Goal: Task Accomplishment & Management: Use online tool/utility

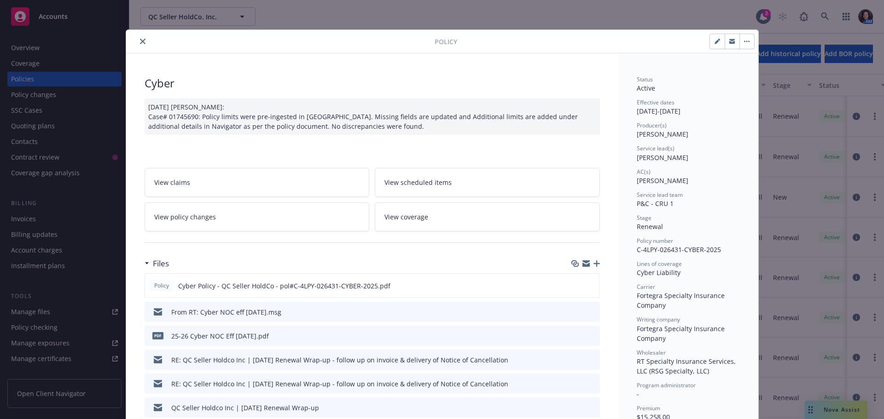
click at [140, 45] on button "close" at bounding box center [142, 41] width 11 height 11
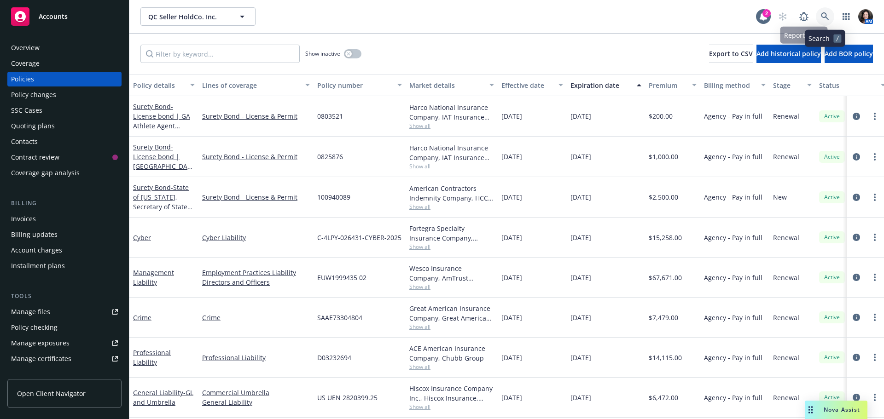
click at [823, 17] on icon at bounding box center [825, 16] width 8 height 8
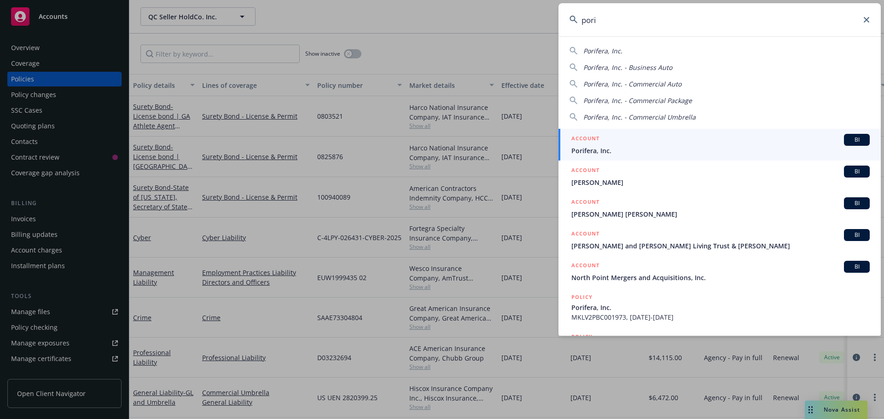
type input "pori"
click at [646, 142] on div "ACCOUNT BI" at bounding box center [720, 140] width 298 height 12
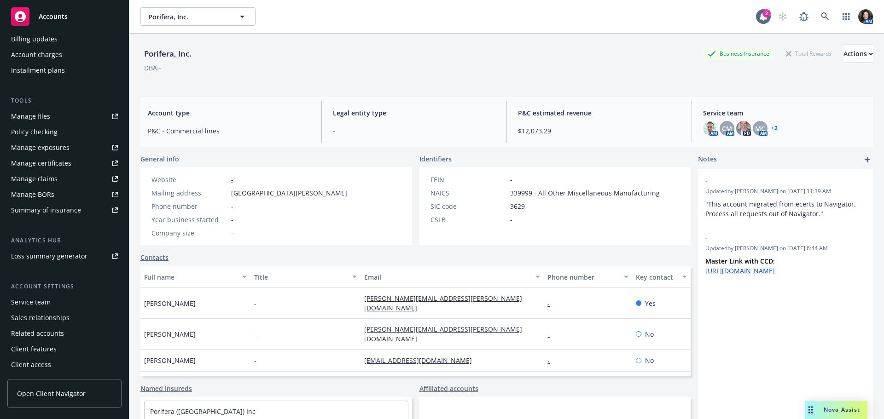
scroll to position [196, 0]
click at [35, 301] on div "Service team" at bounding box center [31, 302] width 40 height 15
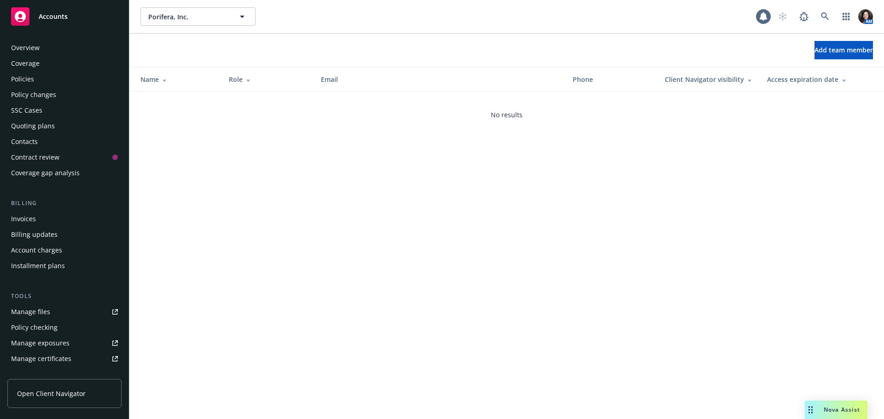
scroll to position [196, 0]
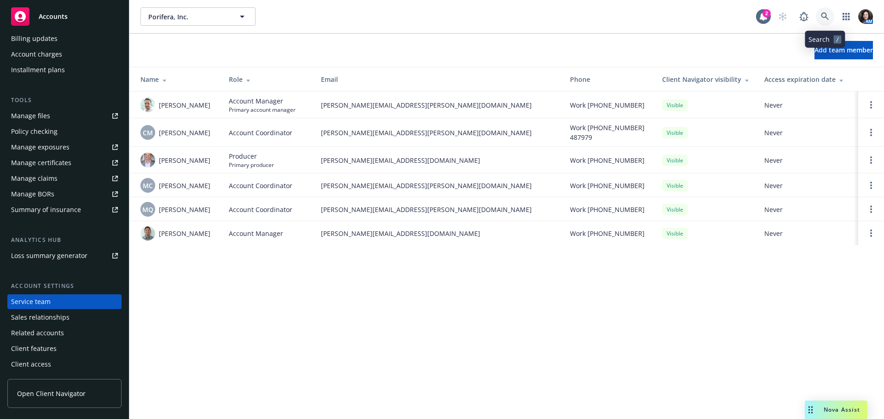
click at [827, 17] on icon at bounding box center [825, 16] width 8 height 8
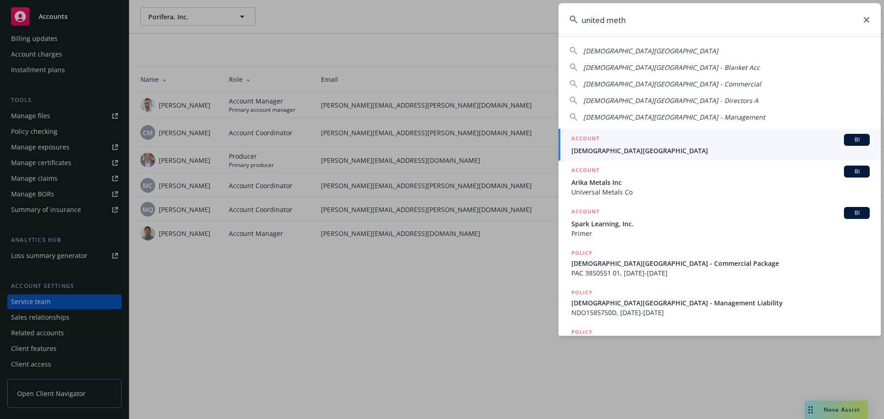
type input "united meth"
click at [636, 156] on link "ACCOUNT BI United Methodist Church of Los Altos" at bounding box center [719, 145] width 322 height 32
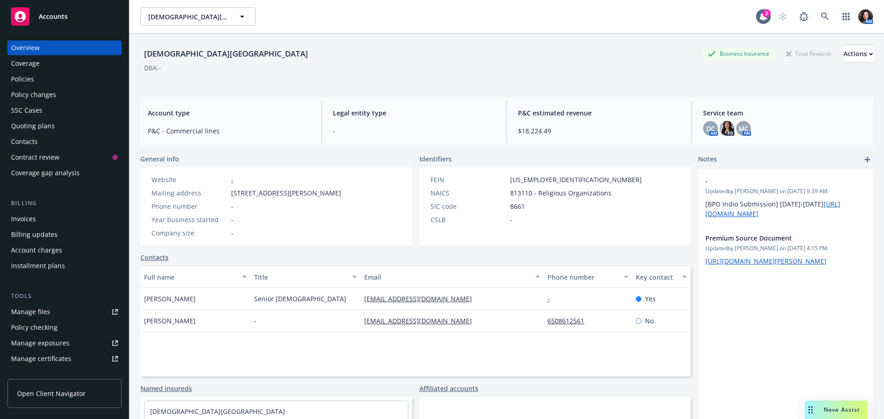
drag, startPoint x: 35, startPoint y: 81, endPoint x: 50, endPoint y: 77, distance: 15.3
click at [35, 81] on div "Policies" at bounding box center [64, 79] width 107 height 15
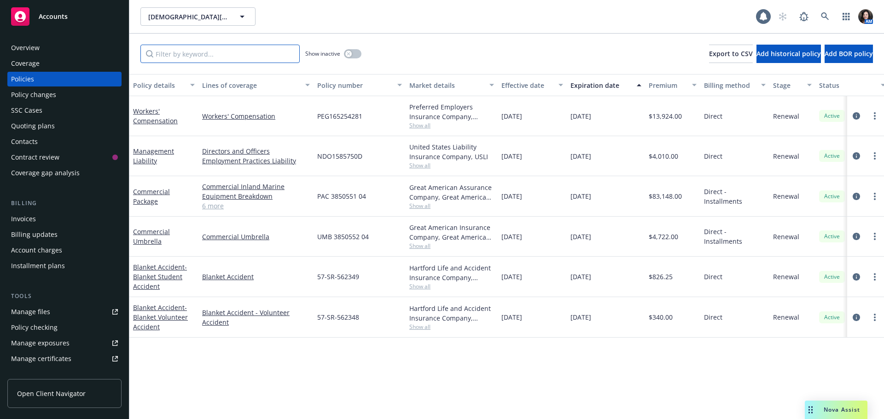
click at [249, 47] on input "Filter by keyword..." at bounding box center [219, 54] width 159 height 18
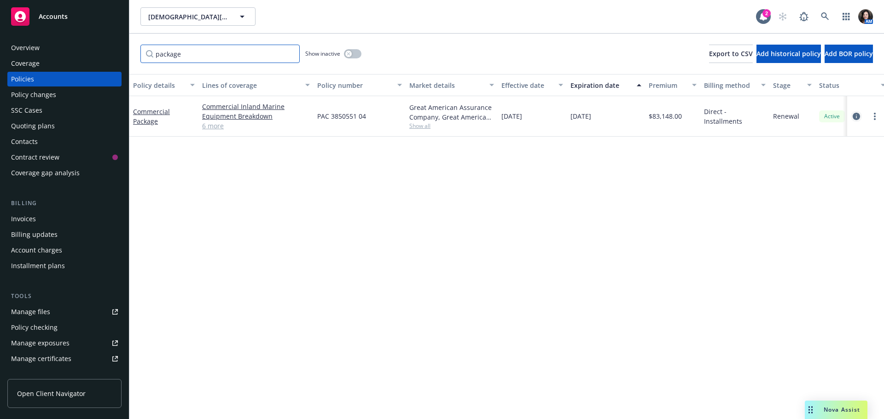
type input "package"
click at [854, 117] on icon "circleInformation" at bounding box center [855, 116] width 7 height 7
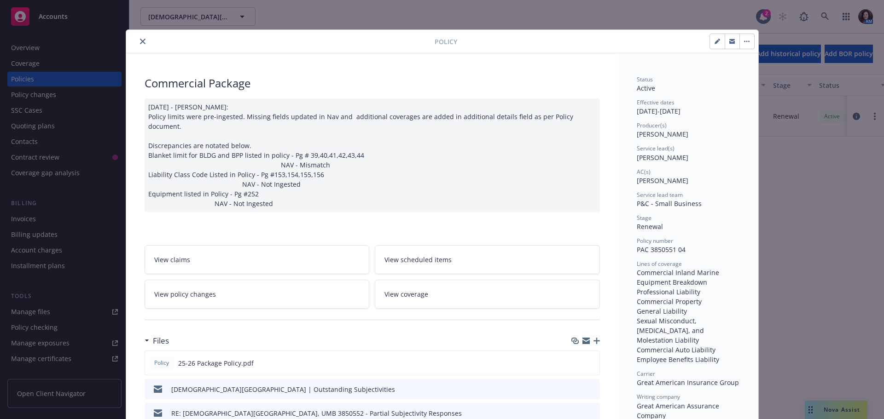
click at [729, 43] on icon "button" at bounding box center [732, 42] width 6 height 3
click at [140, 43] on icon "close" at bounding box center [143, 42] width 6 height 6
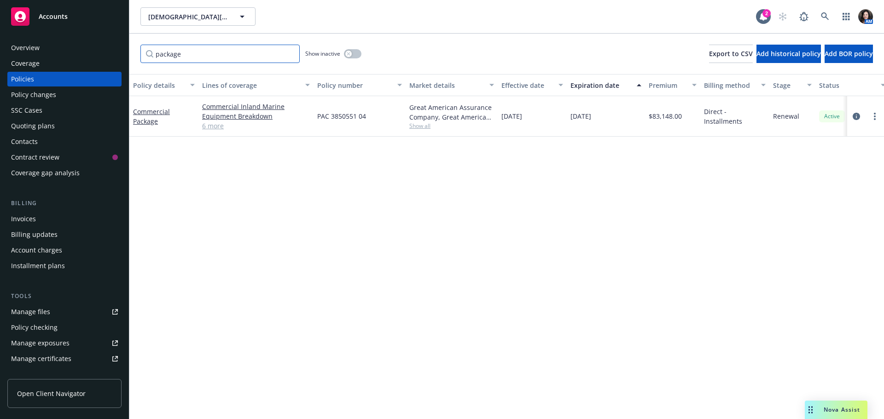
click at [289, 53] on input "package" at bounding box center [219, 54] width 159 height 18
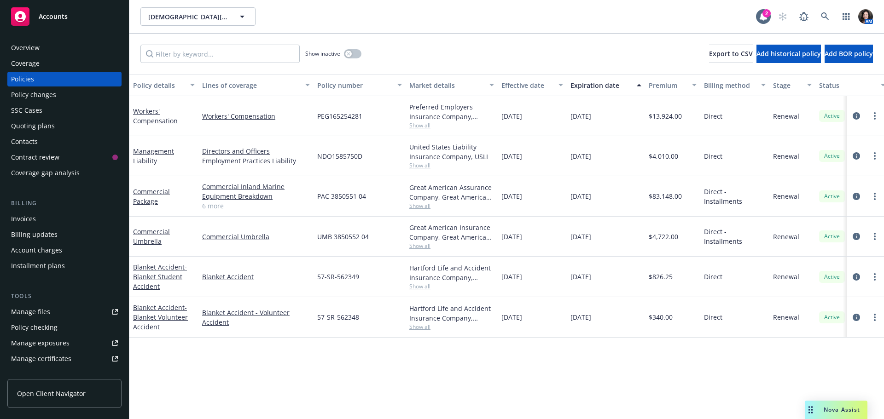
click at [221, 203] on link "6 more" at bounding box center [256, 206] width 108 height 10
click at [58, 18] on span "Accounts" at bounding box center [53, 16] width 29 height 7
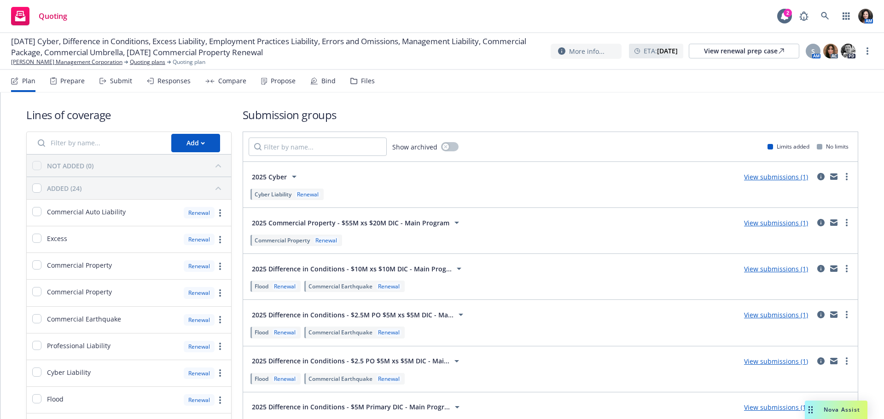
click at [102, 83] on icon at bounding box center [102, 81] width 7 height 6
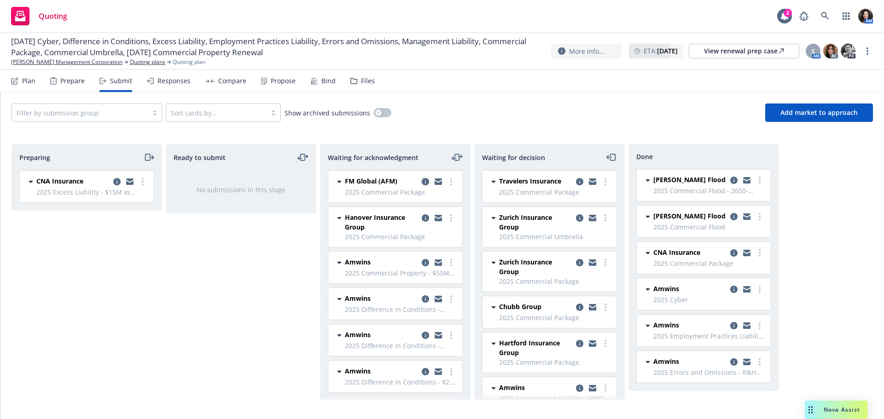
click at [422, 179] on icon "copy logging email" at bounding box center [425, 181] width 7 height 7
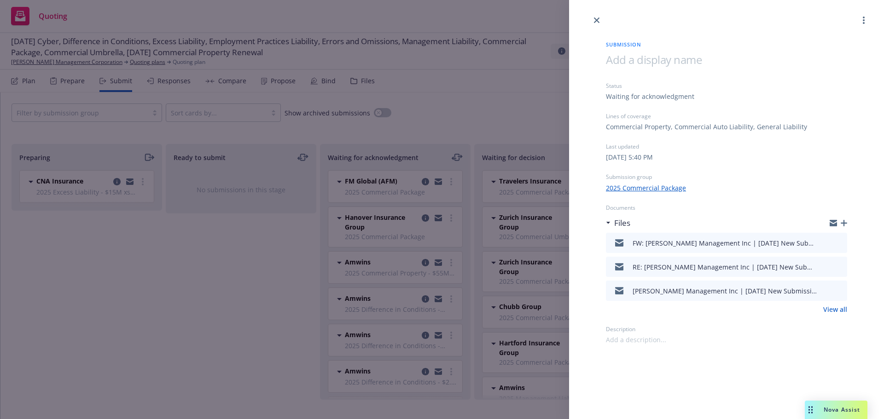
click at [843, 224] on icon "button" at bounding box center [843, 223] width 6 height 6
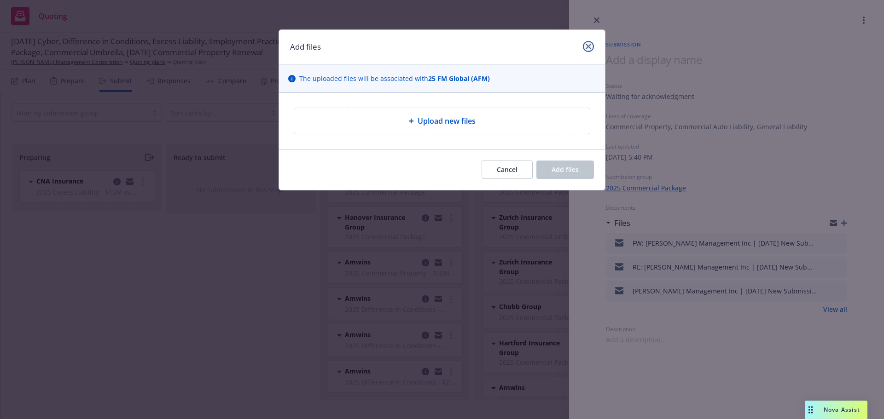
click at [588, 48] on icon "close" at bounding box center [588, 47] width 6 height 6
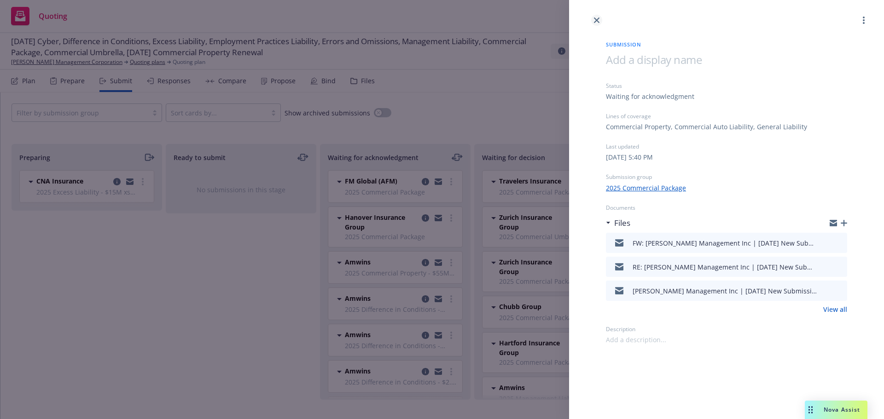
click at [595, 17] on link "close" at bounding box center [596, 20] width 11 height 11
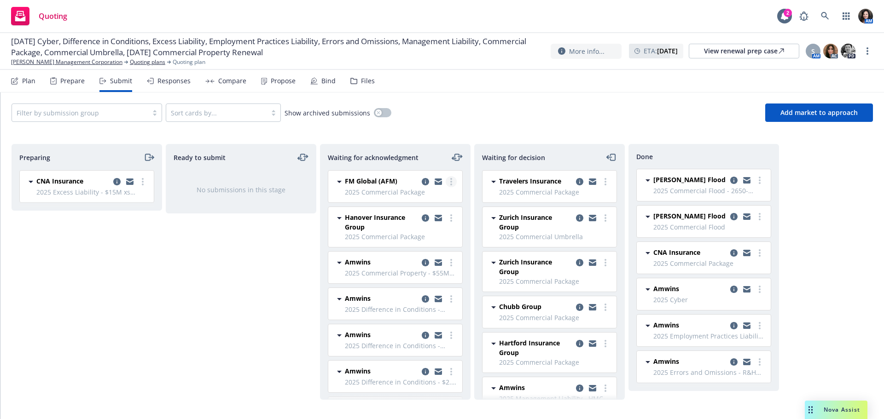
click at [450, 184] on circle "more" at bounding box center [451, 185] width 2 height 2
click at [417, 277] on span "Add declined decision" at bounding box center [402, 274] width 91 height 9
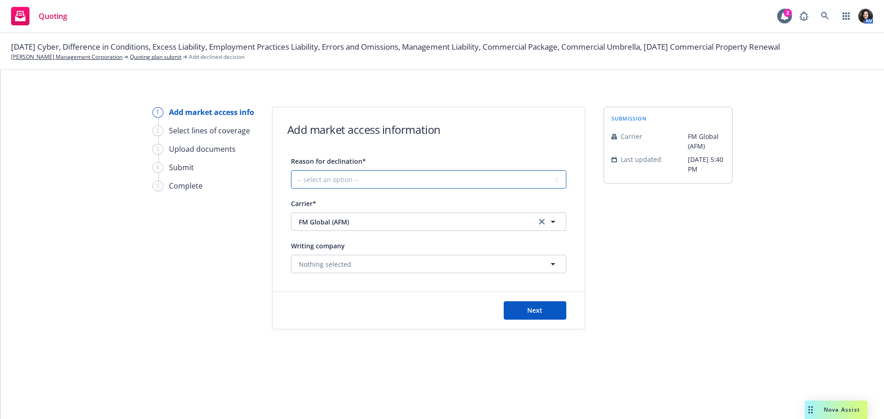
click at [446, 185] on select "-- select an option -- Cannot compete with other markets Carrier non-renewed Ca…" at bounding box center [428, 179] width 275 height 18
select select "OTHER"
click at [291, 170] on select "-- select an option -- Cannot compete with other markets Carrier non-renewed Ca…" at bounding box center [428, 179] width 275 height 18
click at [541, 311] on span "Next" at bounding box center [534, 310] width 15 height 9
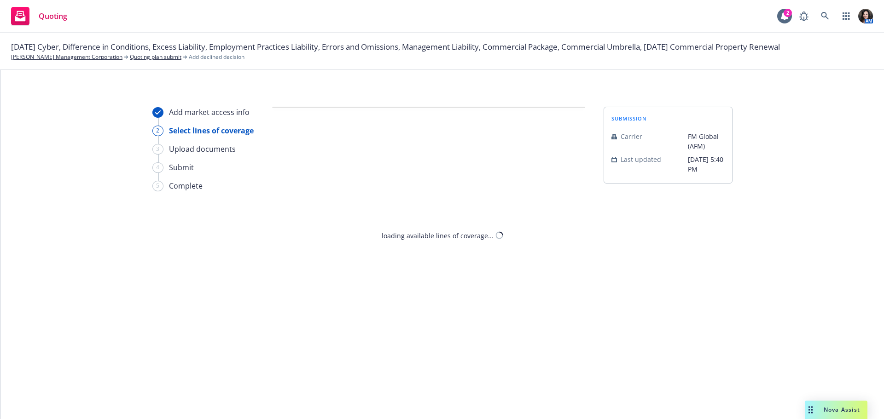
select select "OTHER"
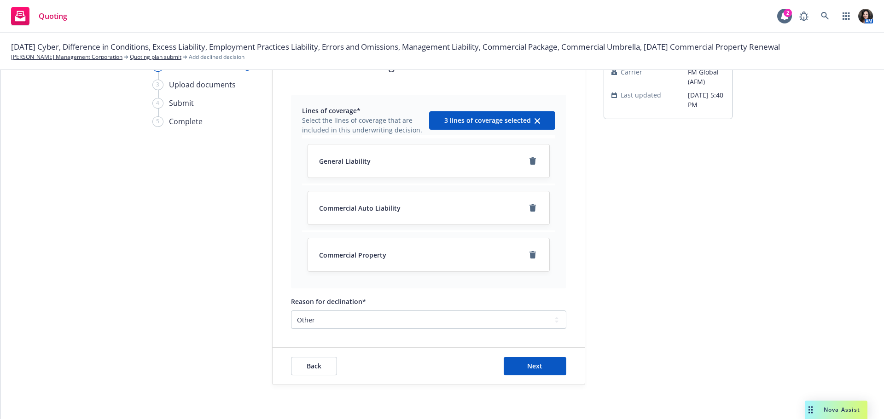
scroll to position [67, 0]
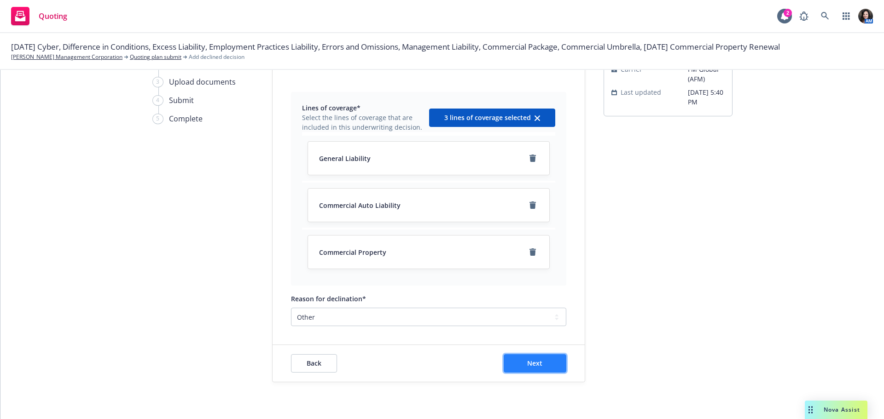
click at [539, 364] on button "Next" at bounding box center [534, 363] width 63 height 18
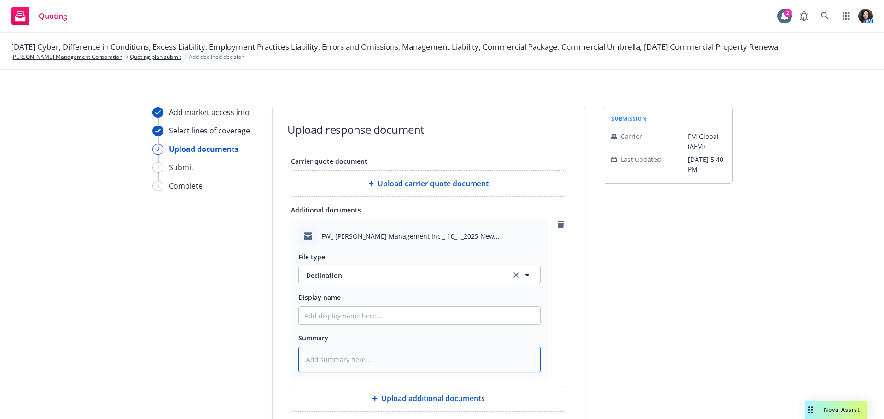
click at [364, 364] on textarea at bounding box center [419, 359] width 242 height 25
type textarea "x"
type textarea "N"
type textarea "x"
type textarea "No"
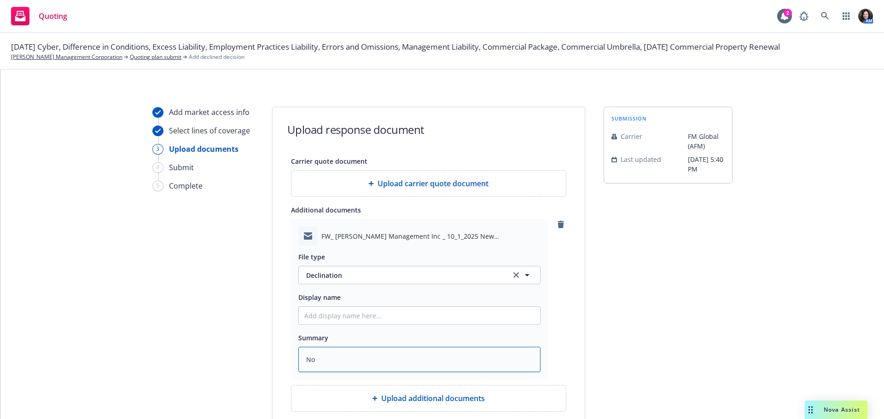
type textarea "x"
type textarea "No"
type textarea "x"
type textarea "No s"
type textarea "x"
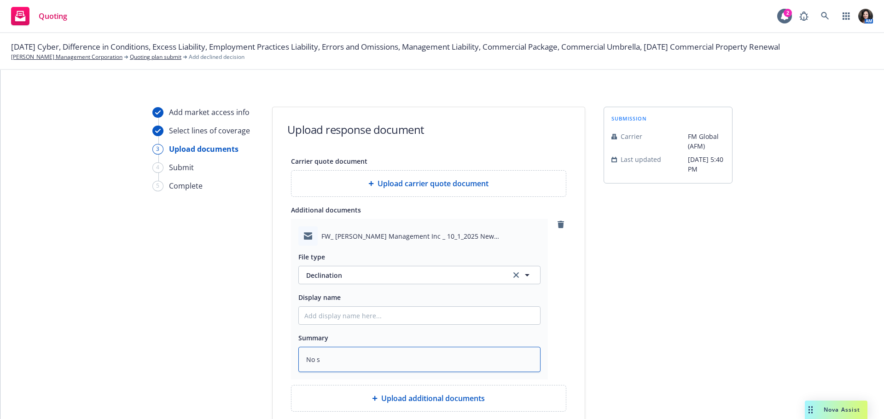
type textarea "No su"
type textarea "x"
type textarea "No suf"
type textarea "x"
type textarea "No suff"
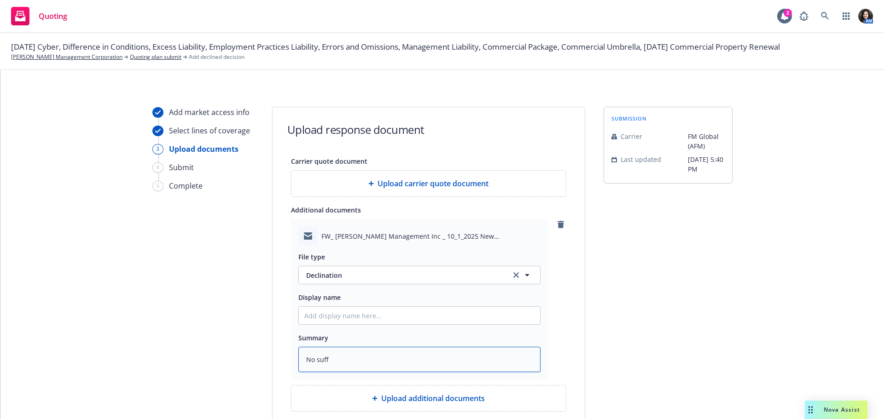
type textarea "x"
type textarea "No suffu"
type textarea "x"
type textarea "No suff"
type textarea "x"
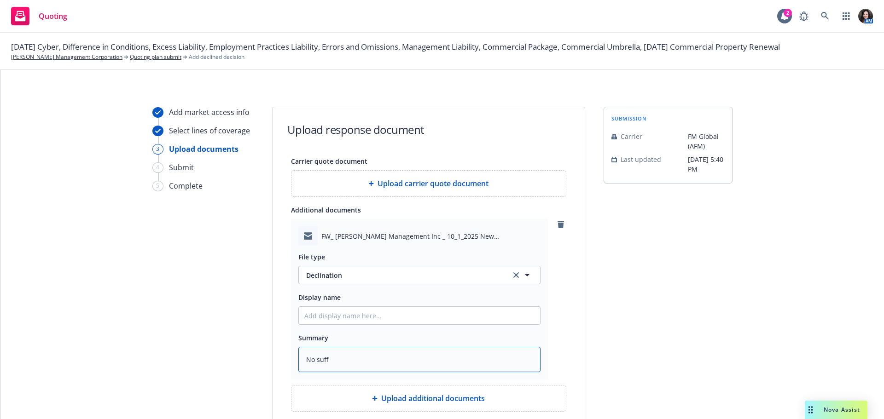
type textarea "No suffi"
type textarea "x"
type textarea "No suffic"
type textarea "x"
type textarea "No suffice"
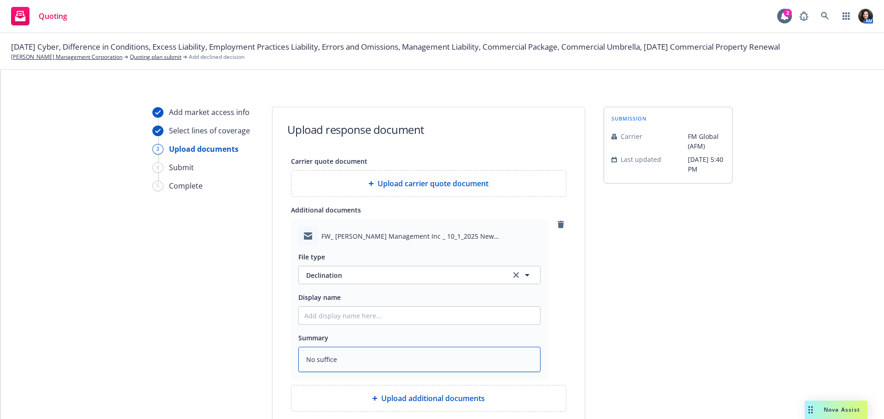
type textarea "x"
type textarea "No sufficen"
type textarea "x"
type textarea "No sufficent"
type textarea "x"
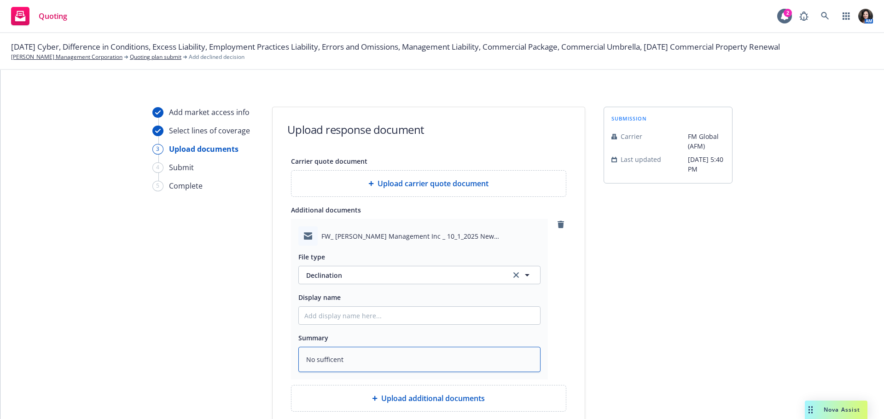
type textarea "No sufficent"
type textarea "x"
type textarea "No sufficent"
type textarea "x"
type textarea "No sufficen"
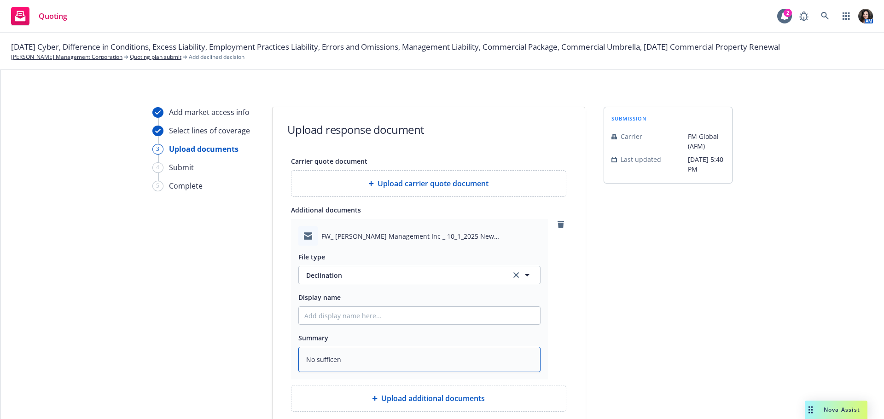
type textarea "x"
type textarea "No suffice"
type textarea "x"
type textarea "No suffic"
type textarea "x"
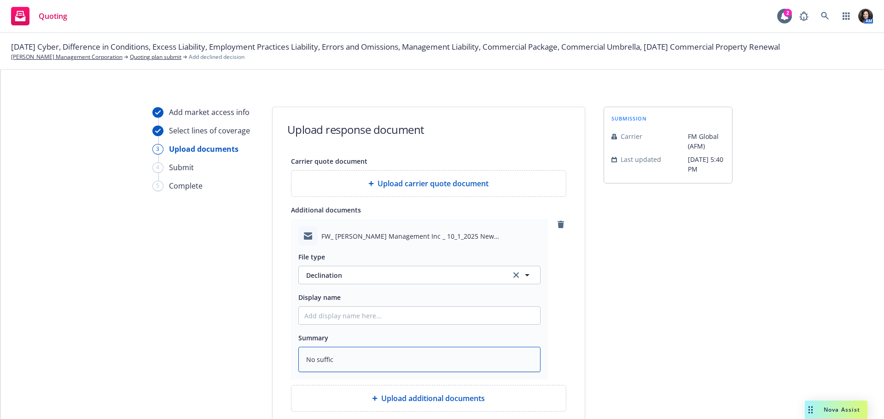
type textarea "No suffici"
type textarea "x"
type textarea "No sufficie"
type textarea "x"
type textarea "No sufficien"
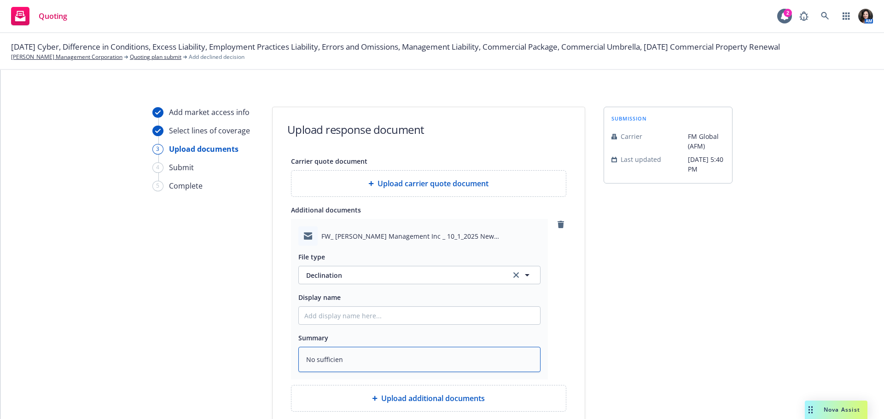
type textarea "x"
type textarea "No sufficient"
type textarea "x"
type textarea "No sufficient"
type textarea "x"
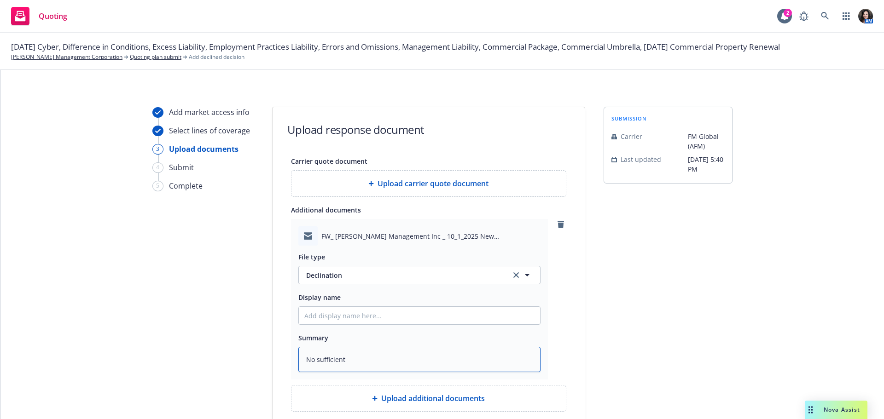
type textarea "No sufficient t"
type textarea "x"
type textarea "No sufficient ti"
type textarea "x"
type textarea "No sufficient tim"
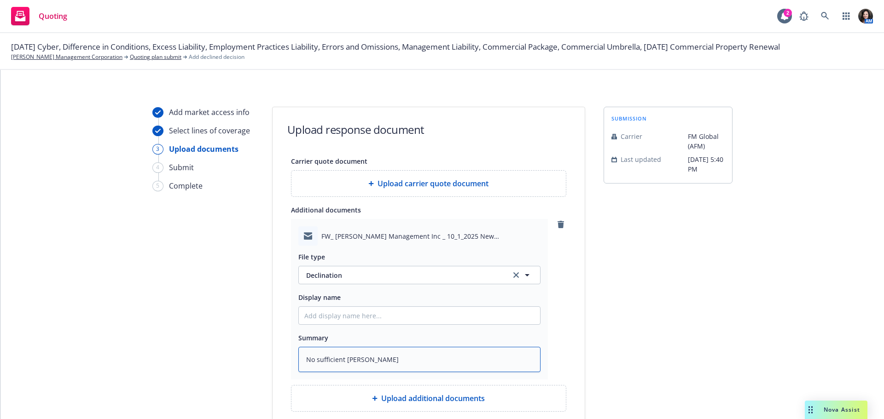
type textarea "x"
type textarea "No sufficient time"
type textarea "x"
type textarea "No sufficient time"
type textarea "x"
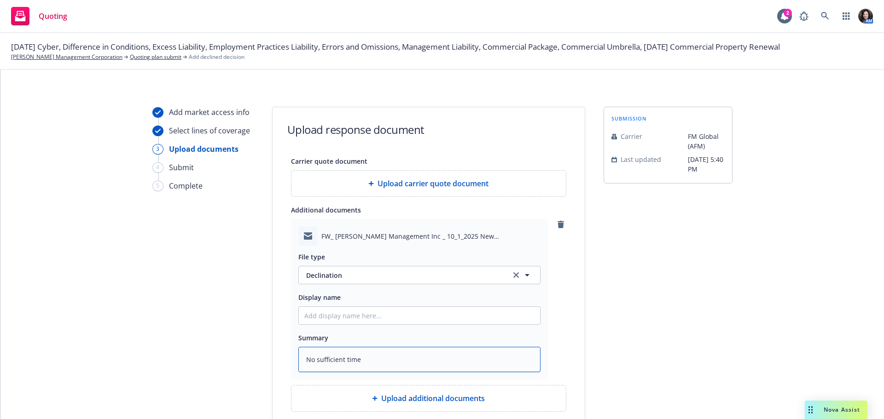
type textarea "No sufficient time f"
type textarea "x"
type textarea "No sufficient time fo"
type textarea "x"
type textarea "No sufficient time f"
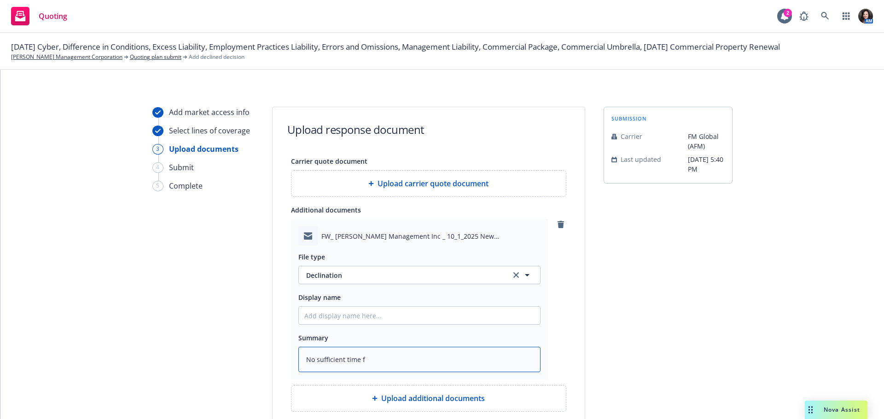
type textarea "x"
type textarea "No sufficient time"
type textarea "x"
type textarea "No sufficient time to"
type textarea "x"
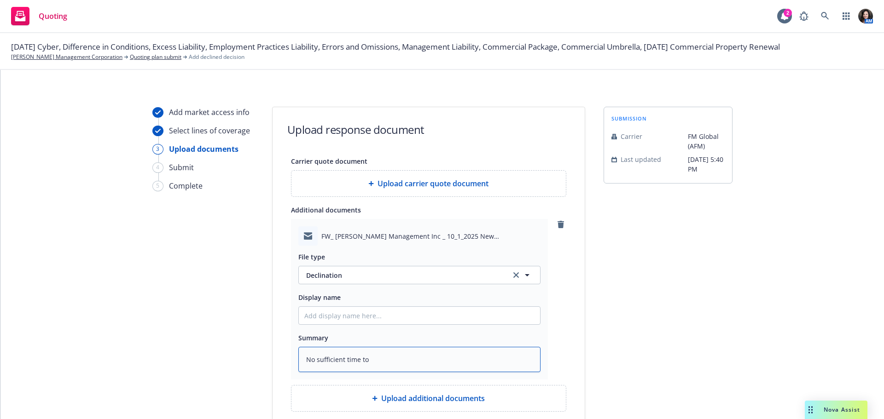
type textarea "No sufficient time to"
type textarea "x"
type textarea "No sufficient time to q"
type textarea "x"
type textarea "No sufficient time to qu"
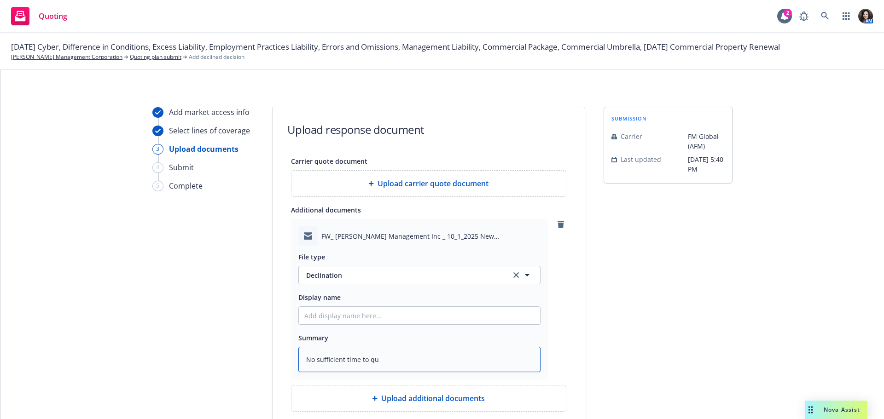
type textarea "x"
type textarea "No sufficient time to quo"
type textarea "x"
type textarea "No sufficient time to quot"
type textarea "x"
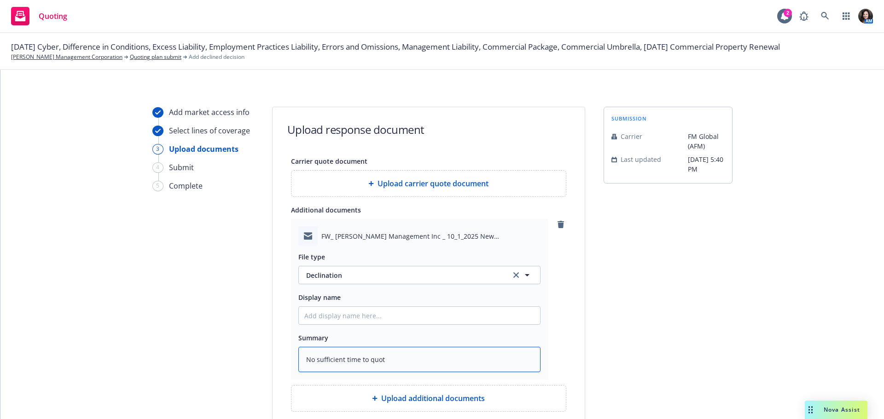
type textarea "No sufficient time to quote"
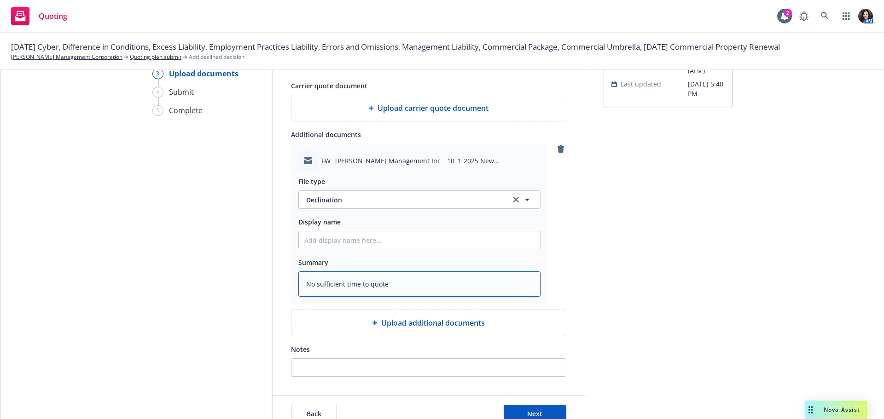
scroll to position [92, 0]
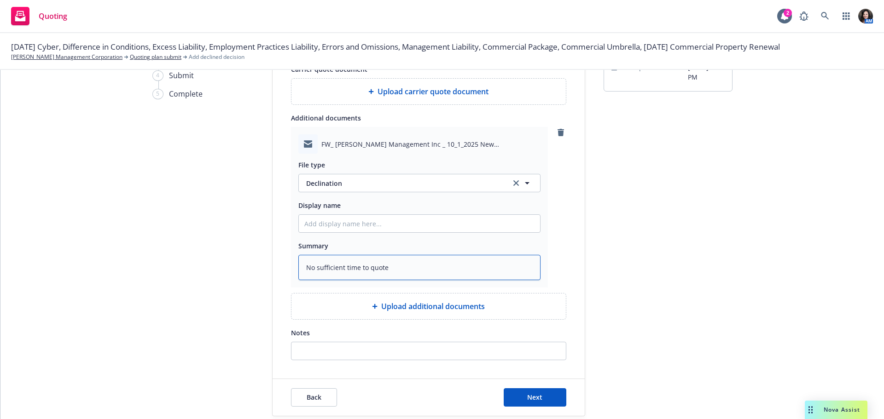
click at [311, 268] on textarea "No sufficient time to quote" at bounding box center [419, 267] width 242 height 25
type textarea "x"
type textarea "Not sufficient time to quote"
click at [536, 402] on button "Next" at bounding box center [534, 397] width 63 height 18
type textarea "x"
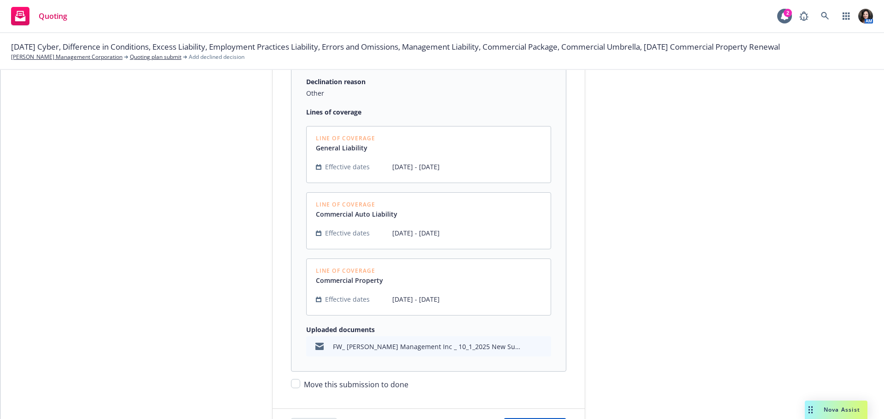
scroll to position [229, 0]
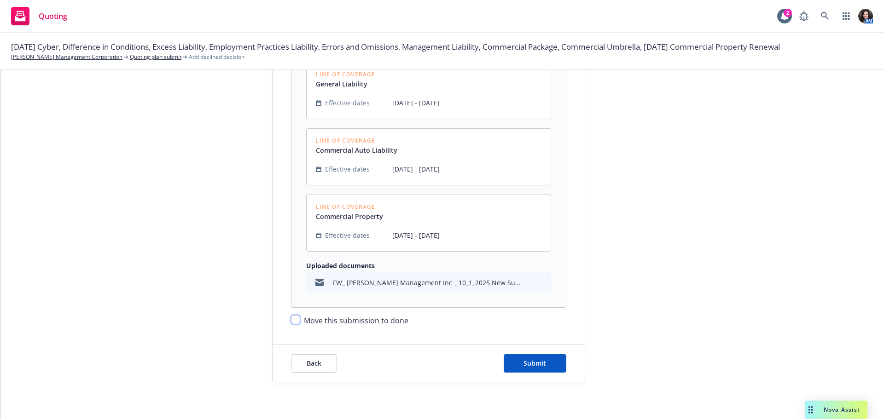
click at [292, 320] on input "Move this submission to done" at bounding box center [295, 319] width 9 height 9
checkbox input "true"
click at [538, 367] on span "Submit" at bounding box center [534, 363] width 23 height 9
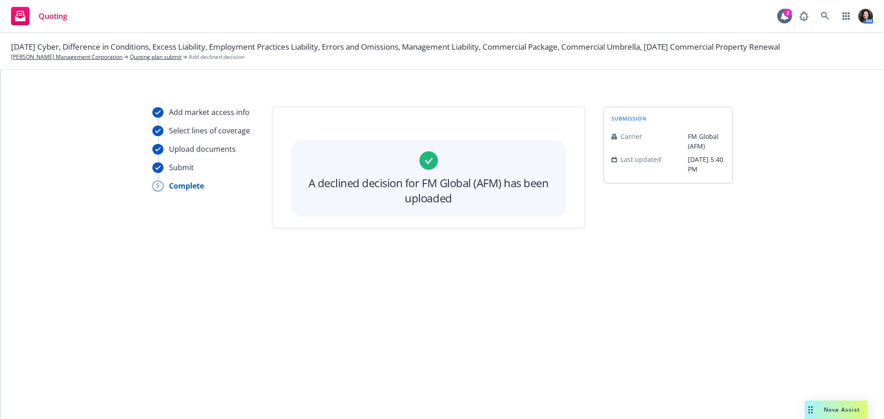
scroll to position [0, 0]
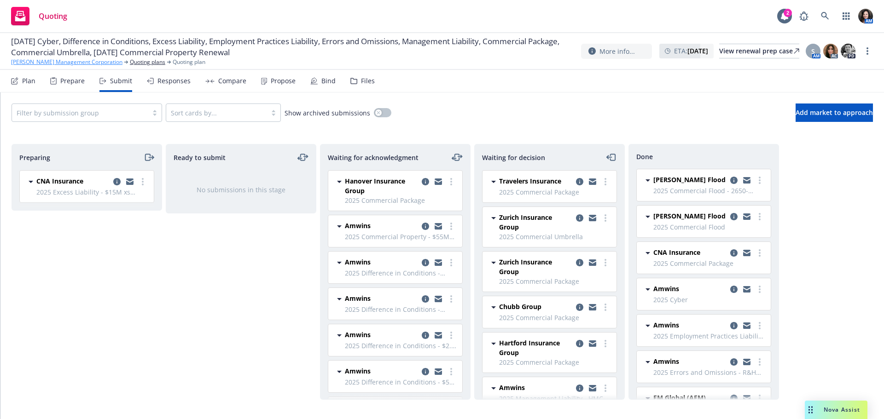
click at [58, 62] on link "Handley Management Corporation" at bounding box center [66, 62] width 111 height 8
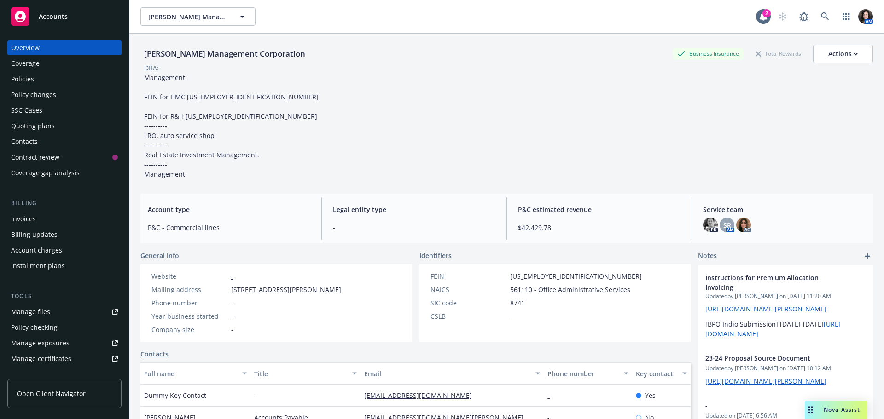
click at [33, 81] on div "Policies" at bounding box center [22, 79] width 23 height 15
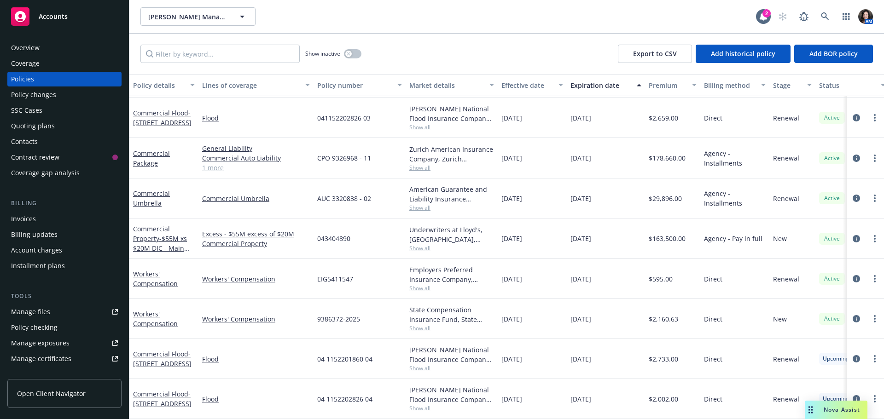
scroll to position [415, 0]
click at [425, 204] on span "Show all" at bounding box center [451, 208] width 85 height 8
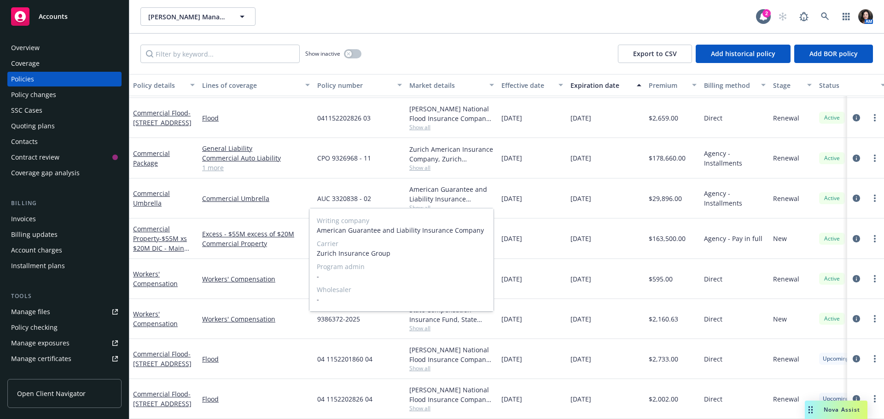
click at [425, 204] on span "Show all" at bounding box center [451, 208] width 85 height 8
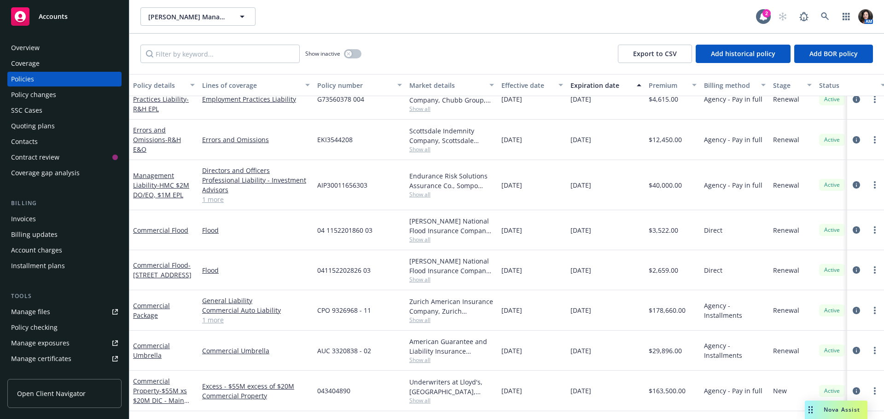
scroll to position [323, 0]
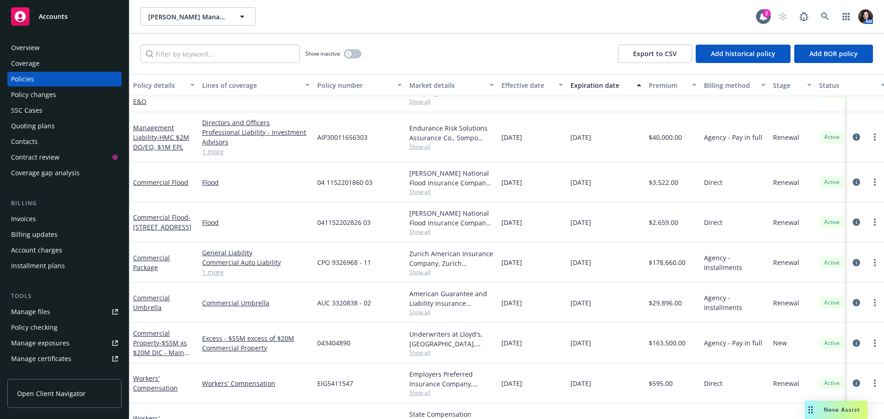
drag, startPoint x: 164, startPoint y: 306, endPoint x: 153, endPoint y: 303, distance: 11.5
click at [162, 306] on div "Commercial Umbrella" at bounding box center [164, 302] width 62 height 19
click at [138, 299] on link "Commercial Umbrella" at bounding box center [151, 303] width 37 height 18
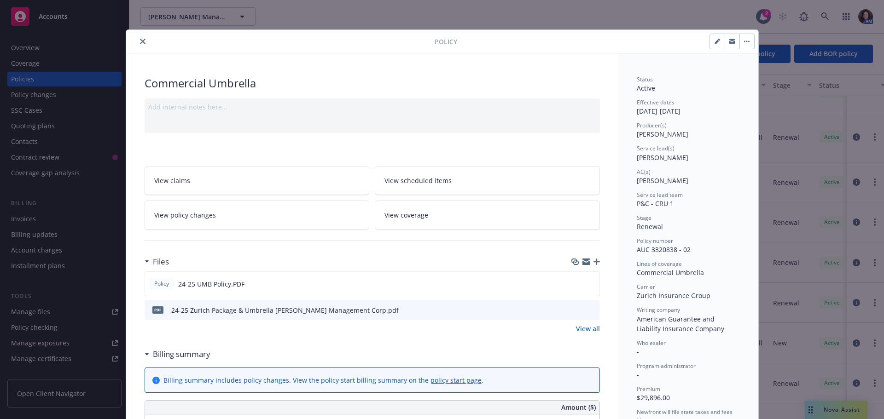
click at [589, 312] on icon "preview file" at bounding box center [591, 310] width 8 height 6
click at [137, 41] on button "close" at bounding box center [142, 41] width 11 height 11
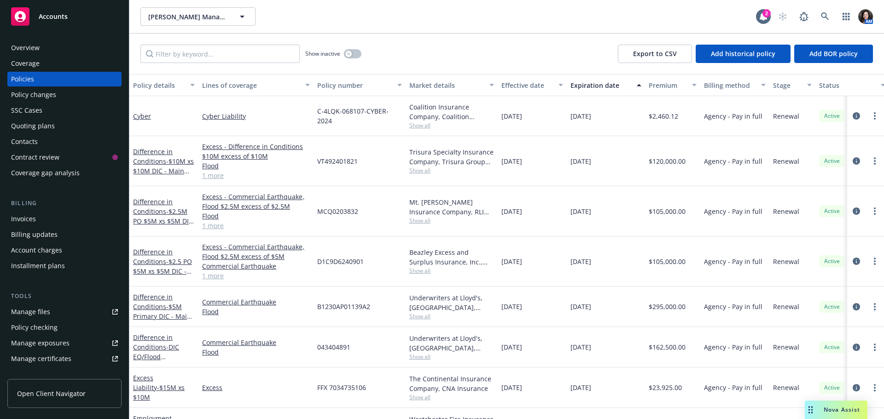
click at [33, 124] on div "Quoting plans" at bounding box center [33, 126] width 44 height 15
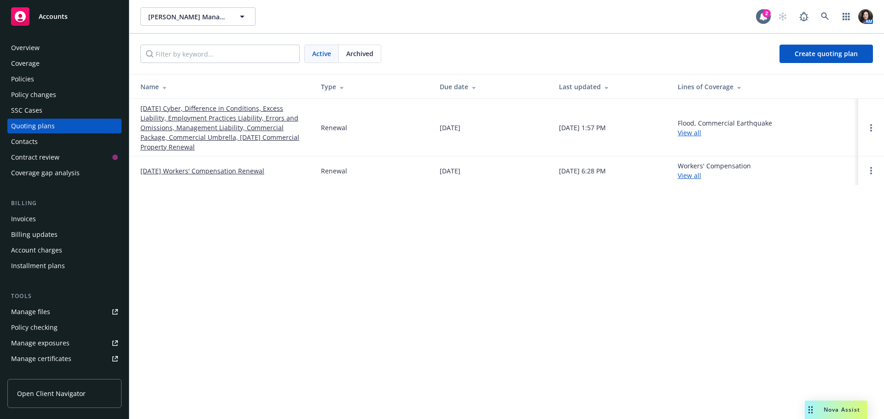
click at [159, 105] on link "[DATE] Cyber, Difference in Conditions, Excess Liability, Employment Practices …" at bounding box center [223, 128] width 166 height 48
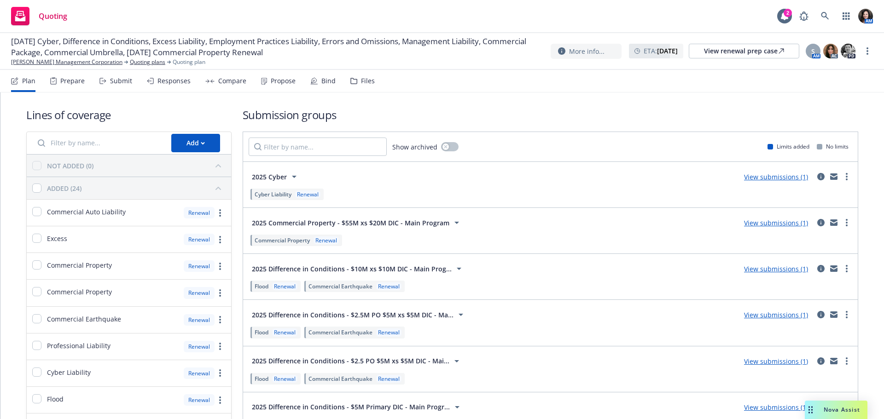
click at [110, 84] on div "Submit" at bounding box center [121, 80] width 22 height 7
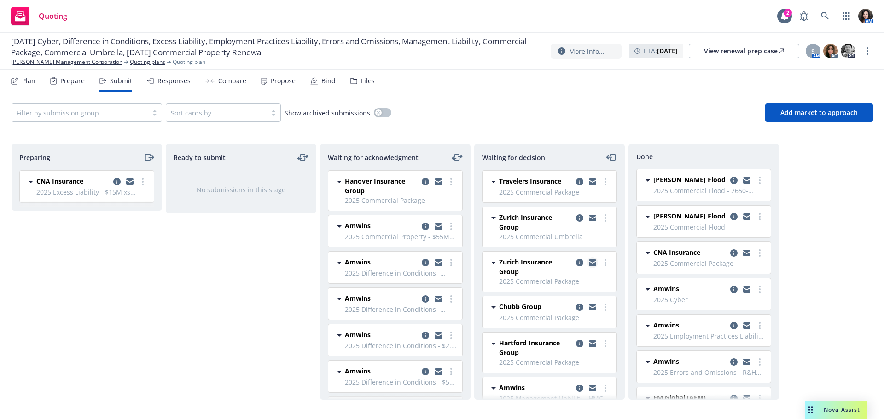
click at [589, 264] on icon "copy logging email" at bounding box center [592, 264] width 7 height 4
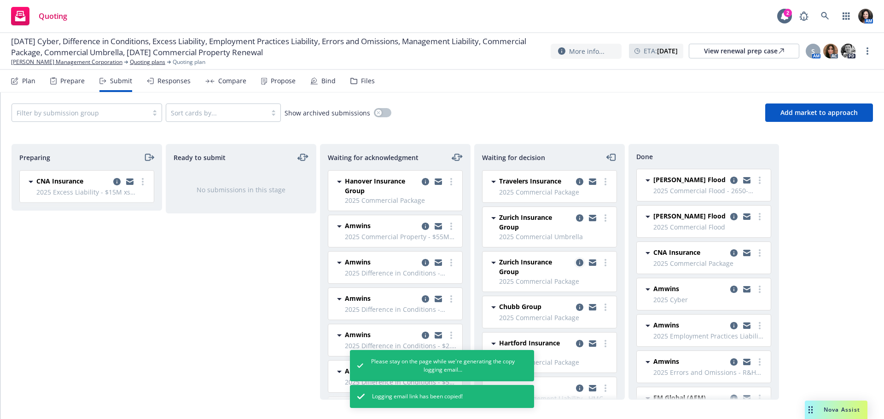
click at [576, 263] on icon "copy logging email" at bounding box center [579, 262] width 7 height 7
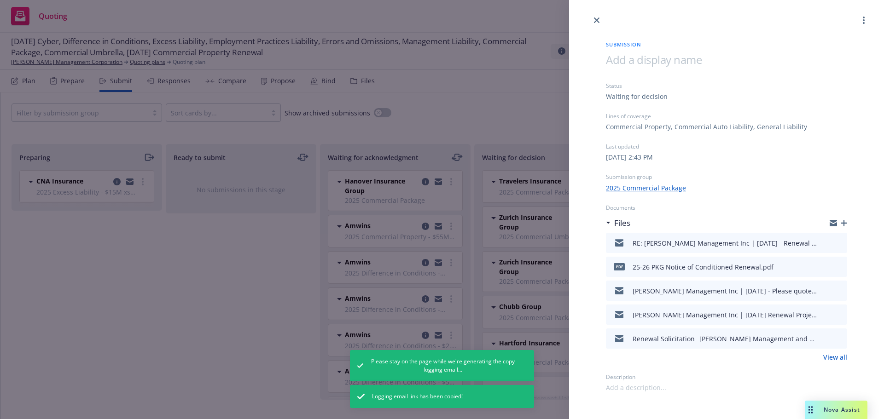
click at [844, 242] on div "RE: Handley Management Inc | 10/1/2025 - Renewal Submission" at bounding box center [726, 243] width 241 height 20
click at [839, 242] on icon "preview file" at bounding box center [838, 242] width 8 height 6
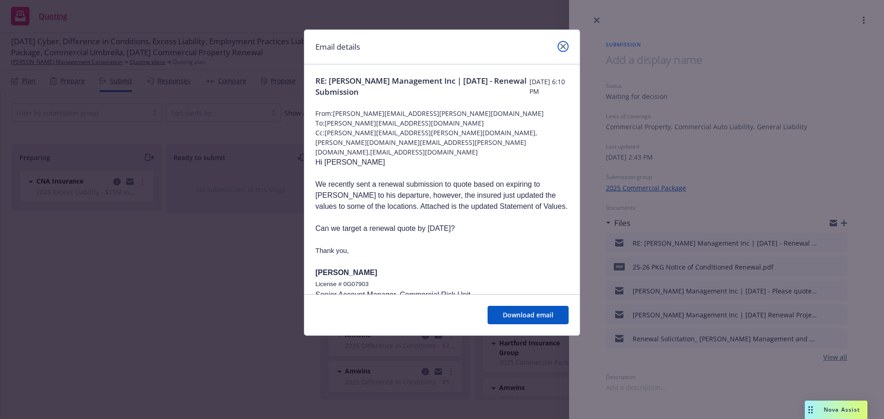
click at [565, 49] on link "close" at bounding box center [562, 46] width 11 height 11
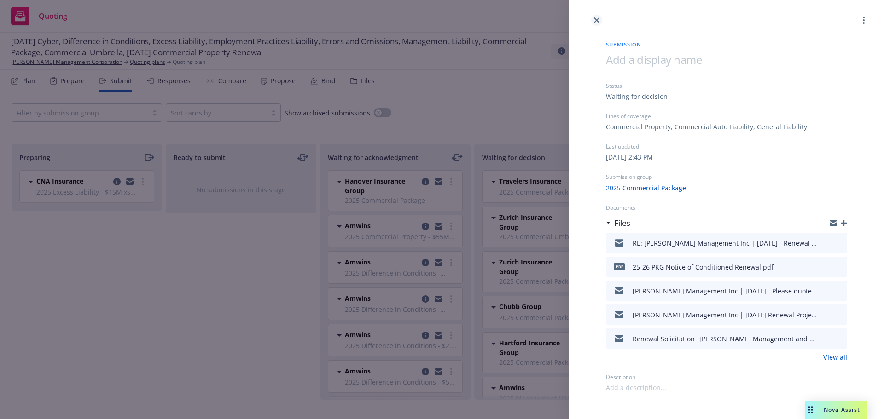
click at [597, 21] on icon "close" at bounding box center [597, 20] width 6 height 6
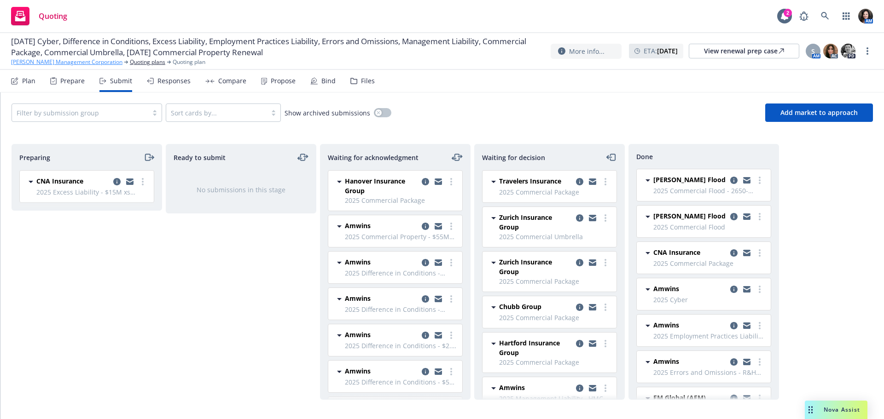
click at [19, 63] on link "[PERSON_NAME] Management Corporation" at bounding box center [66, 62] width 111 height 8
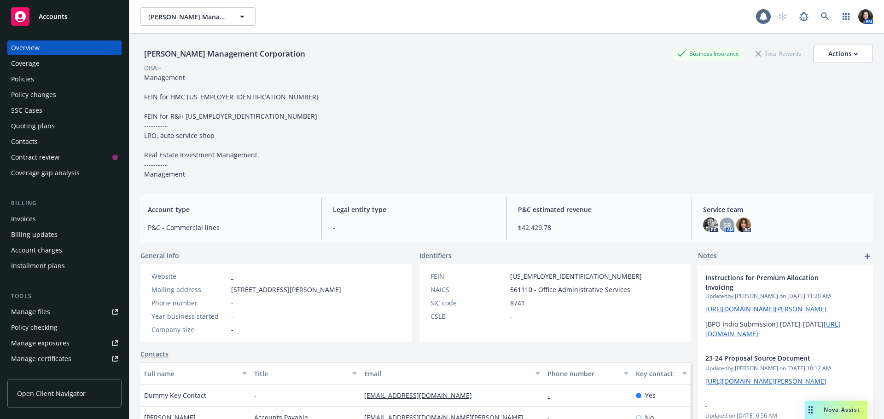
click at [33, 19] on div "Accounts" at bounding box center [64, 16] width 107 height 18
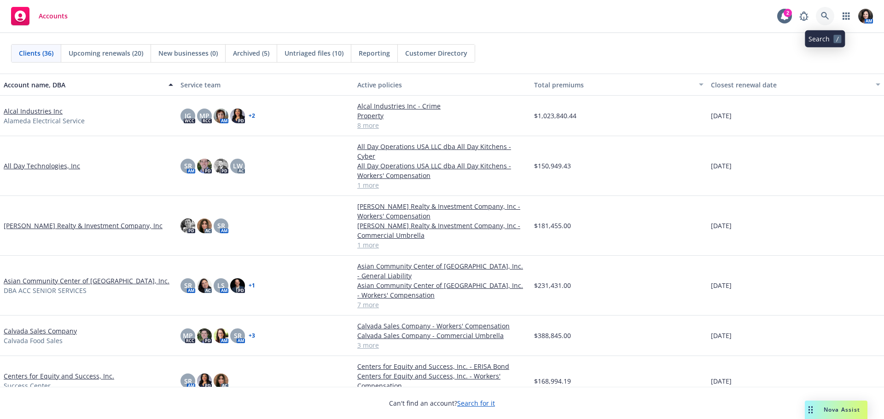
click at [829, 17] on link at bounding box center [825, 16] width 18 height 18
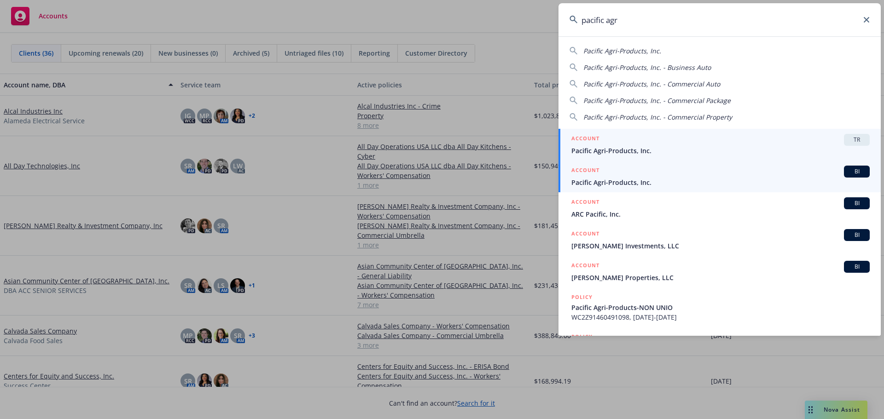
type input "pacific agr"
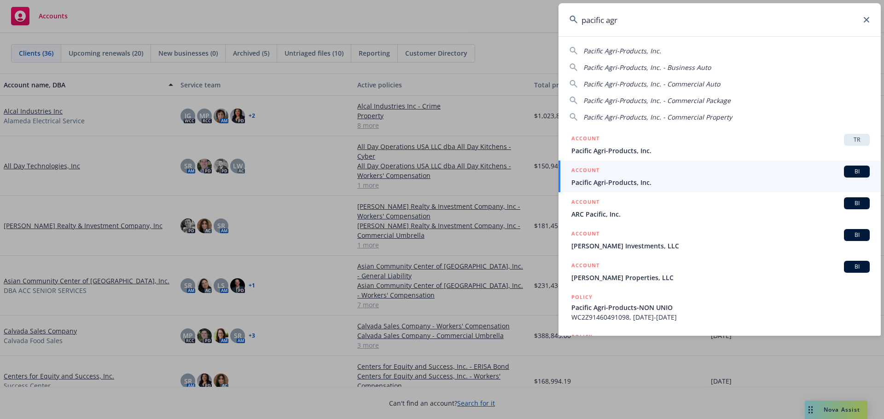
click at [674, 183] on span "Pacific Agri-Products, Inc." at bounding box center [720, 183] width 298 height 10
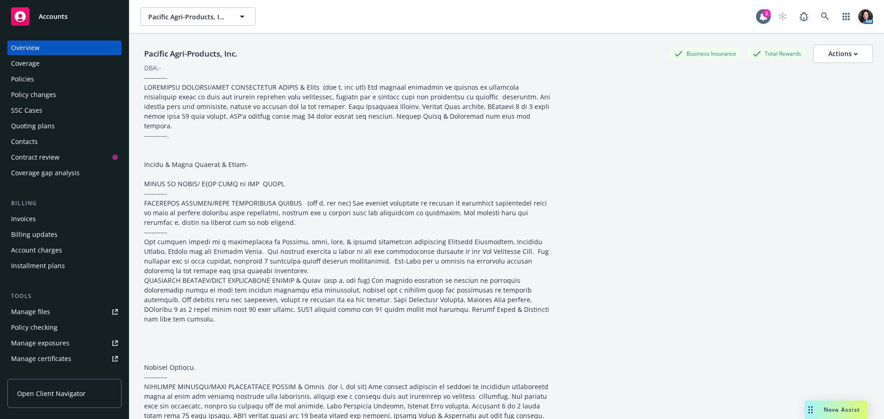
click at [52, 80] on div "Policies" at bounding box center [64, 79] width 107 height 15
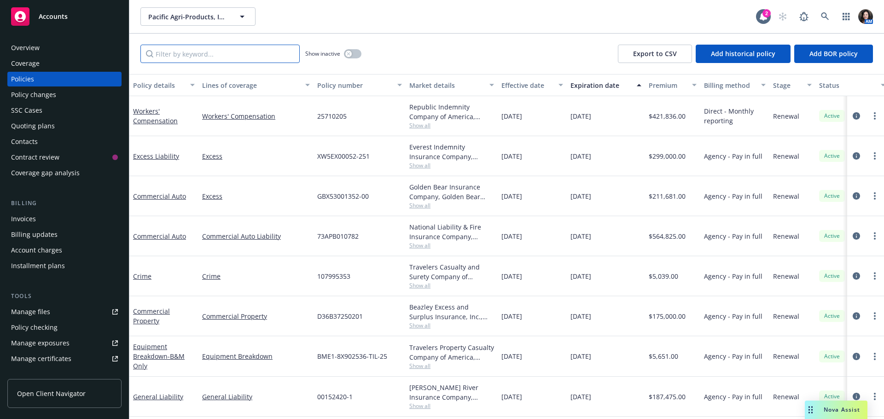
click at [211, 58] on input "Filter by keyword..." at bounding box center [219, 54] width 159 height 18
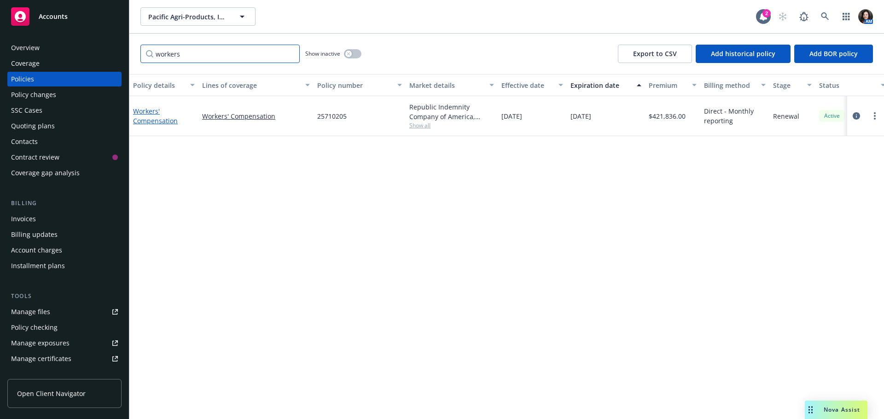
type input "workers"
click at [139, 124] on link "Workers' Compensation" at bounding box center [155, 116] width 45 height 18
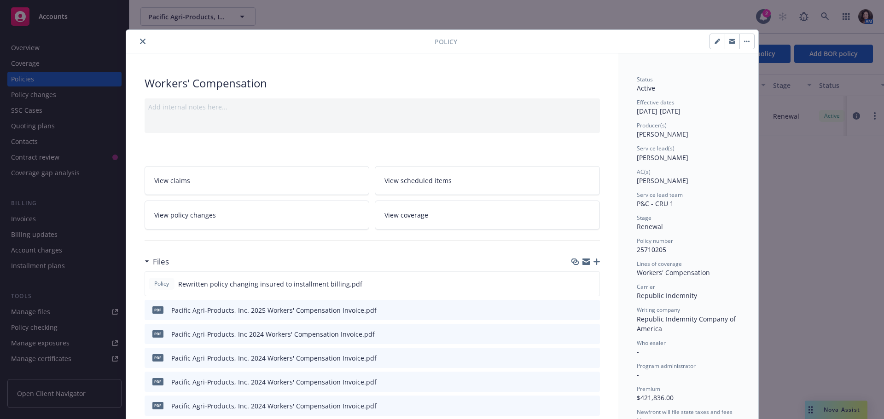
click at [584, 265] on icon "button" at bounding box center [585, 263] width 7 height 4
click at [594, 262] on icon "button" at bounding box center [596, 262] width 6 height 6
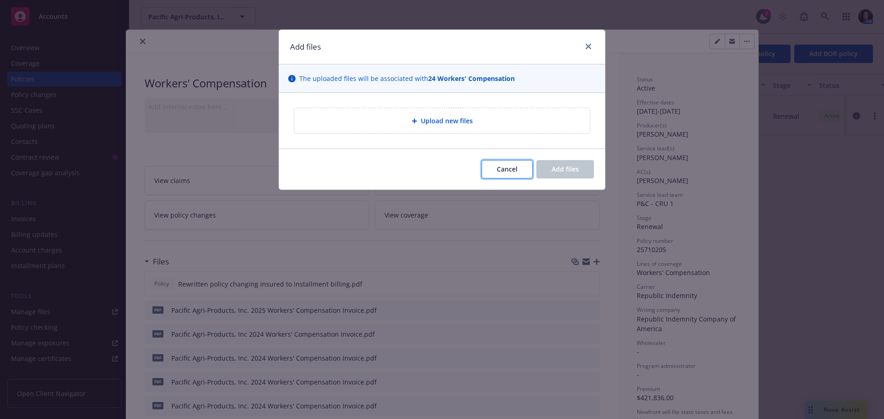
click at [500, 167] on span "Cancel" at bounding box center [507, 169] width 21 height 9
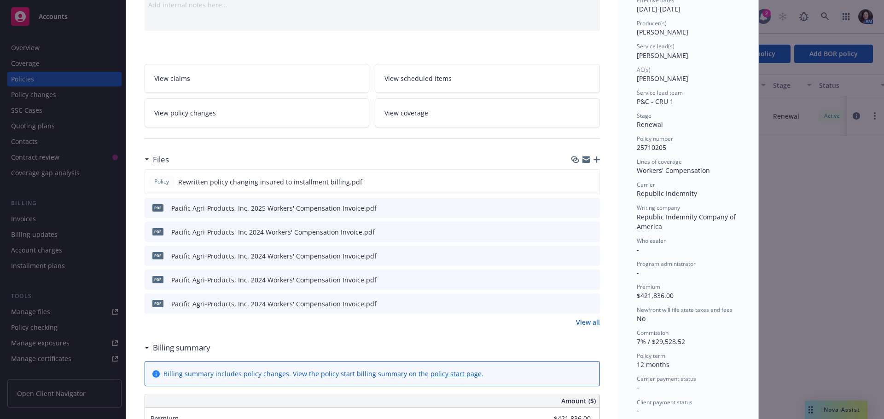
scroll to position [138, 0]
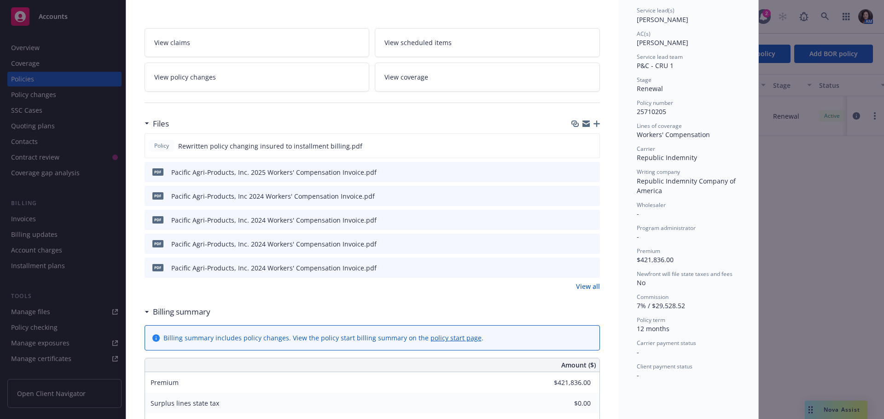
click at [591, 291] on link "View all" at bounding box center [588, 287] width 24 height 10
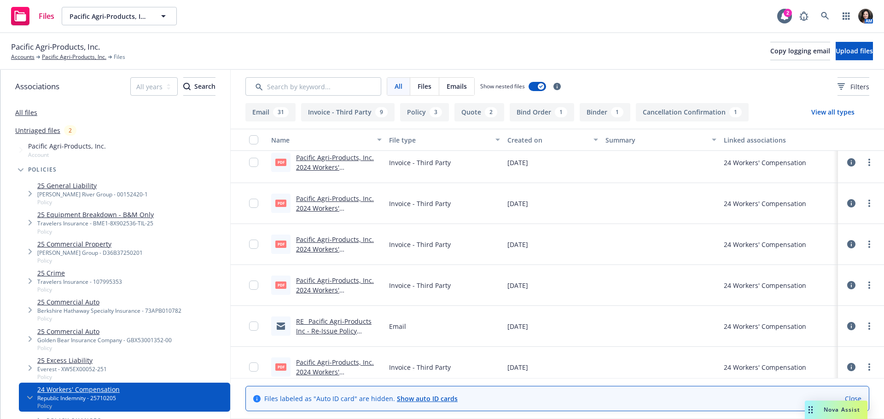
scroll to position [46, 0]
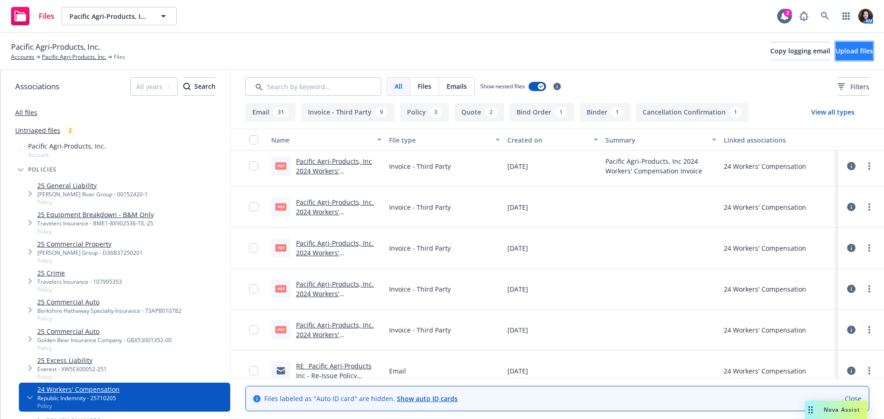
click at [839, 46] on button "Upload files" at bounding box center [853, 51] width 37 height 18
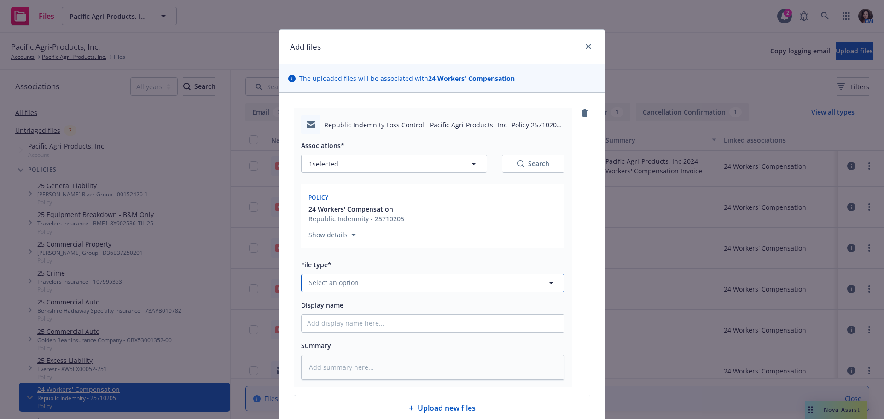
click at [342, 285] on span "Select an option" at bounding box center [334, 283] width 50 height 10
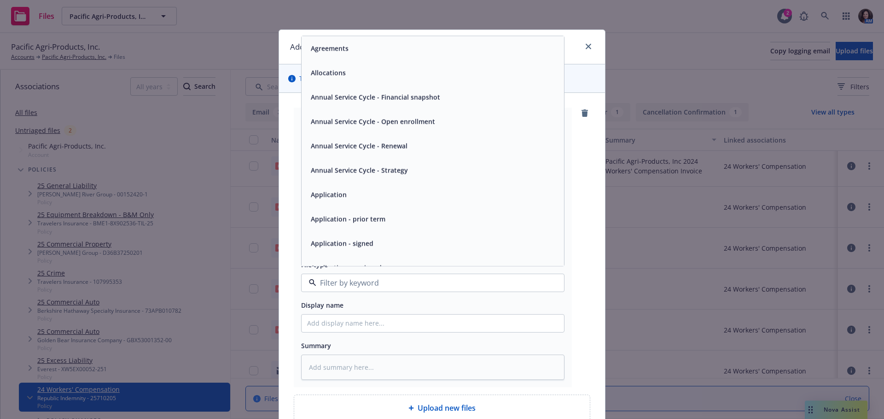
type input "e"
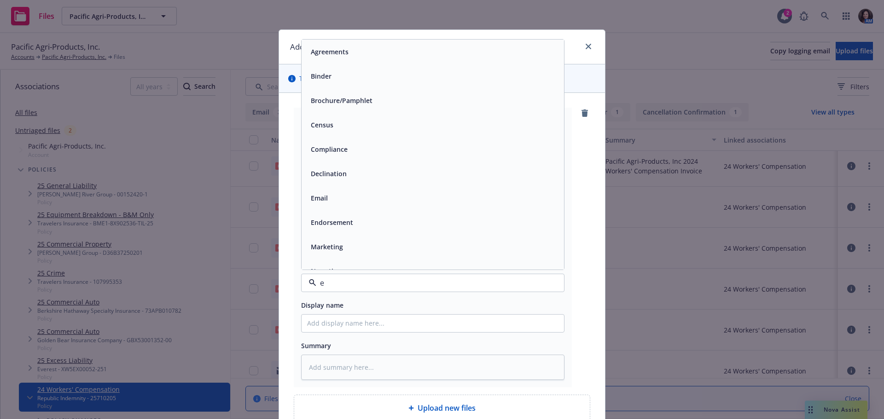
click at [325, 190] on div "Email" at bounding box center [432, 198] width 262 height 24
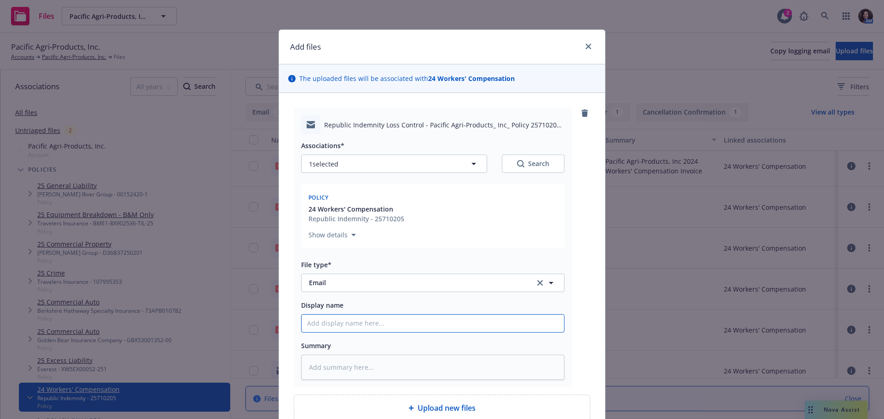
click at [332, 328] on input "Display name" at bounding box center [432, 323] width 262 height 17
type textarea "x"
type input "F"
type textarea "x"
type input "Fr"
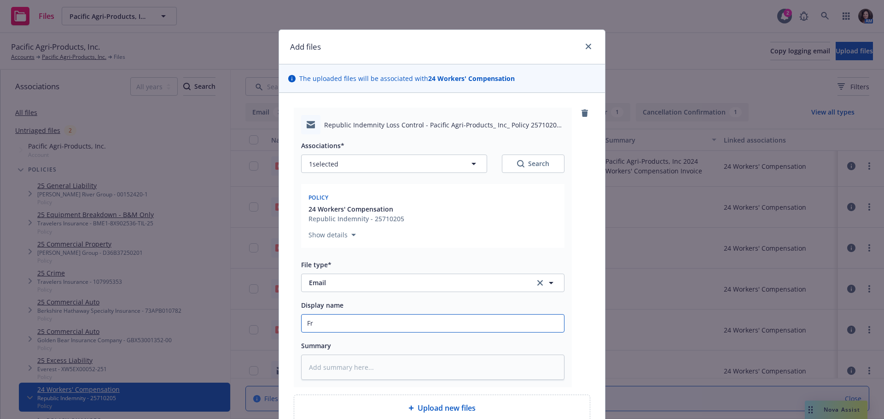
type textarea "x"
type input "Fro"
type textarea "x"
type input "From"
type textarea "x"
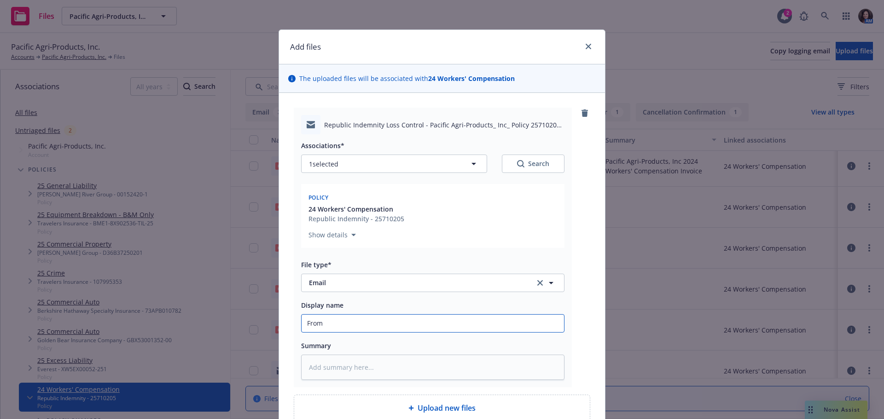
type input "From"
type textarea "x"
type input "From R"
type textarea "x"
type input "From Re"
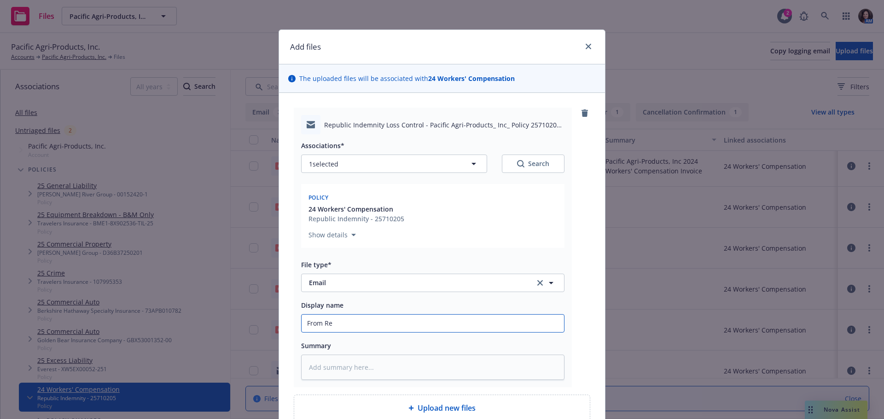
type textarea "x"
type input "From Rep"
type textarea "x"
type input "From Repu"
type textarea "x"
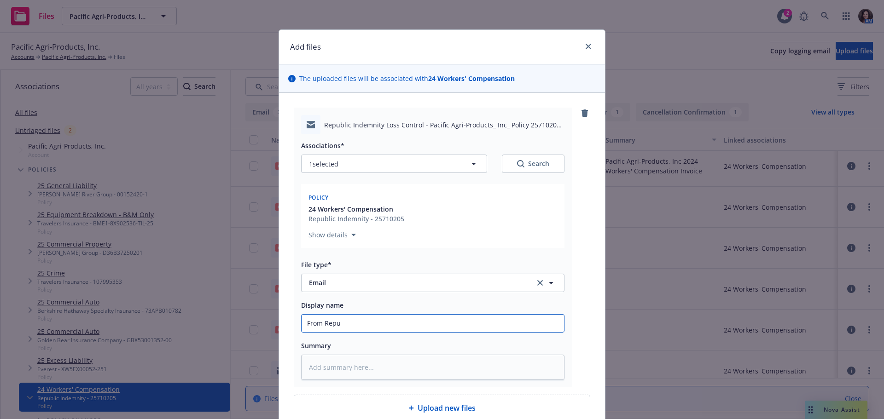
type input "From Repub"
type textarea "x"
type input "From Republ"
type textarea "x"
type input "From Republi"
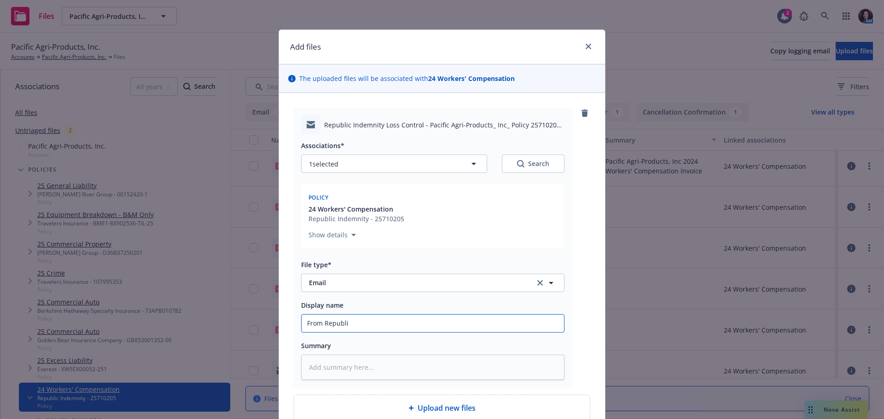
type textarea "x"
type input "From Republic"
type textarea "x"
type input "From Republic"
type textarea "x"
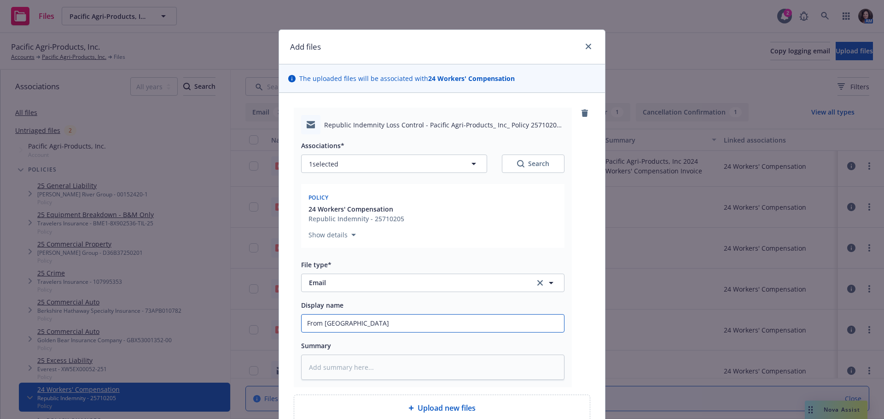
type input "From Republic I"
type textarea "x"
type input "From Republic In"
type textarea "x"
type input "From Republic Ind"
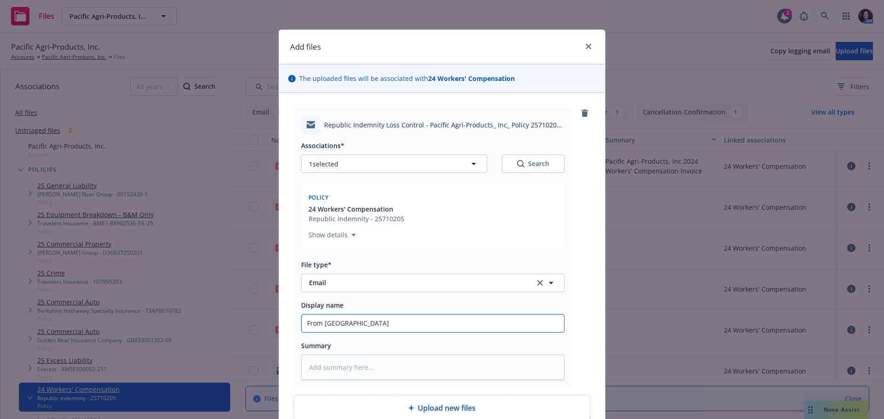
type textarea "x"
type input "From Republic Inde"
type textarea "x"
type input "From Republic Indem"
type textarea "x"
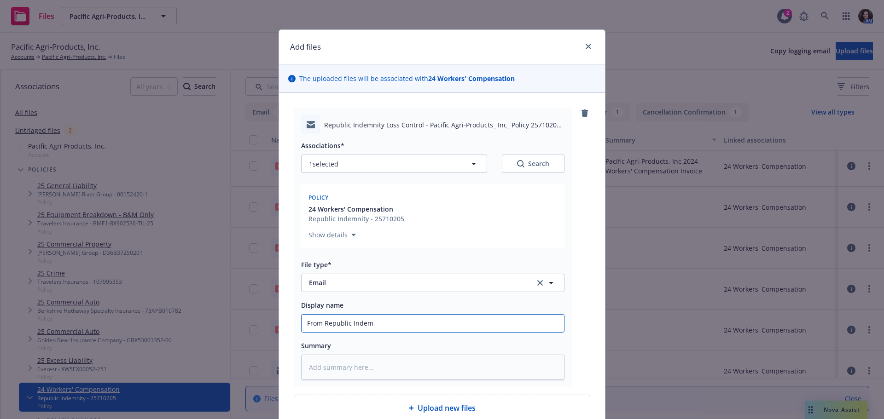
type input "From Republic Indemn"
type textarea "x"
type input "From Republic Indemni"
type textarea "x"
type input "From Republic Indemnit"
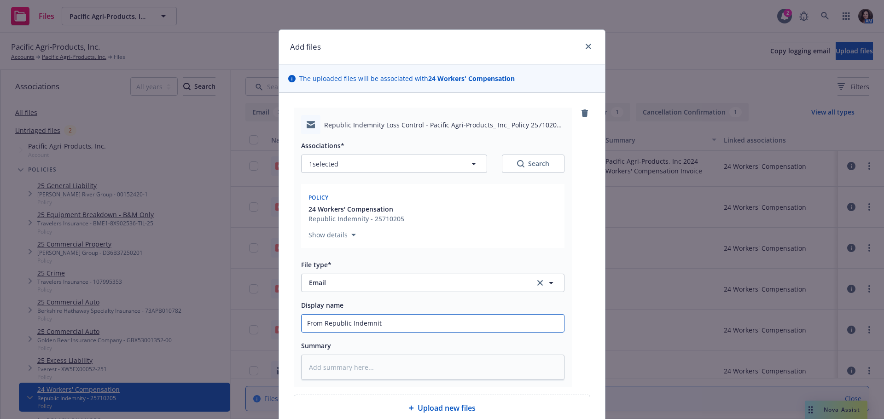
type textarea "x"
type input "From Republic Indemnity"
type textarea "x"
type input "From Republic Indemnity"
type textarea "x"
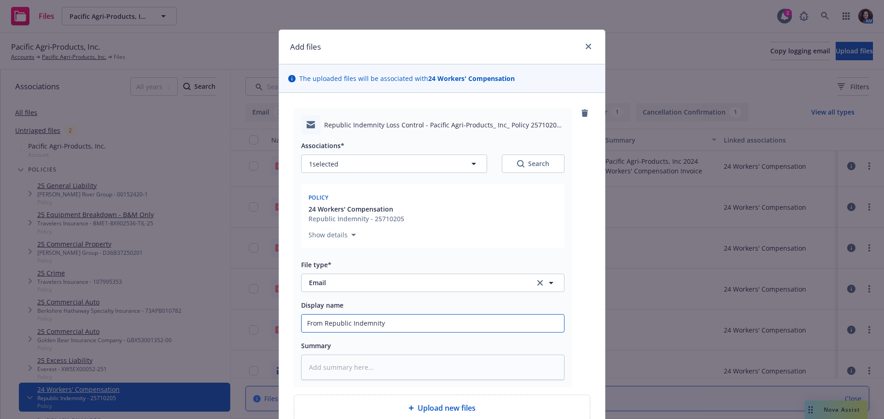
type input "From Republic Indemnity ["
type textarea "x"
type input "From Republic Indemnity"
type textarea "x"
type input "From Republic Indemnity"
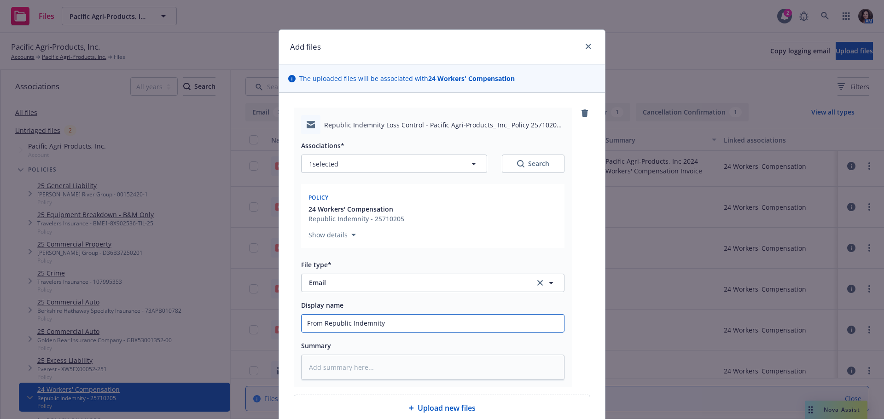
type textarea "x"
type input "From Republic Indemnity:"
type textarea "x"
type input "From Republic Indemnity: l"
type textarea "x"
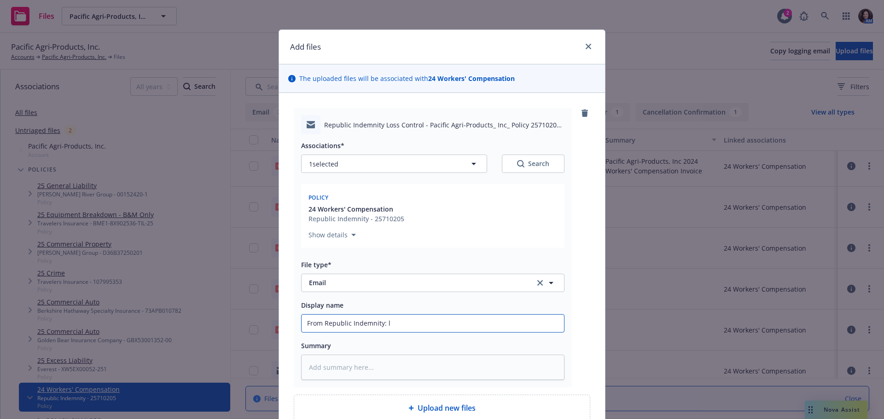
type input "From Republic Indemnity: lo"
type textarea "x"
type input "From Republic Indemnity: los"
type textarea "x"
type input "From Republic Indemnity: loss"
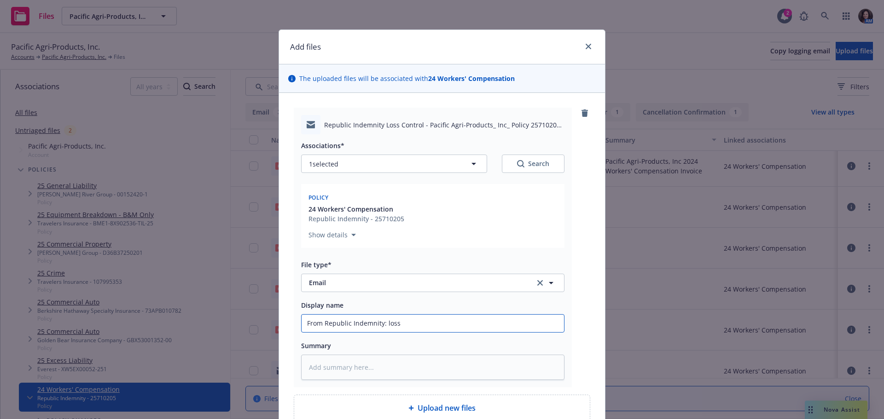
type textarea "x"
type input "From Republic Indemnity: loss"
type textarea "x"
type input "From Republic Indemnity: loss C"
type textarea "x"
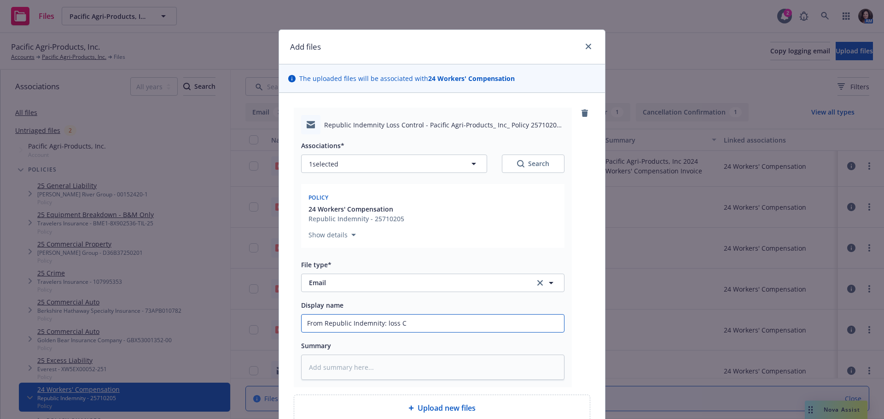
type input "From Republic Indemnity: loss Co"
type textarea "x"
type input "From Republic Indemnity: loss Cont"
type textarea "x"
type input "From Republic Indemnity: loss Contr"
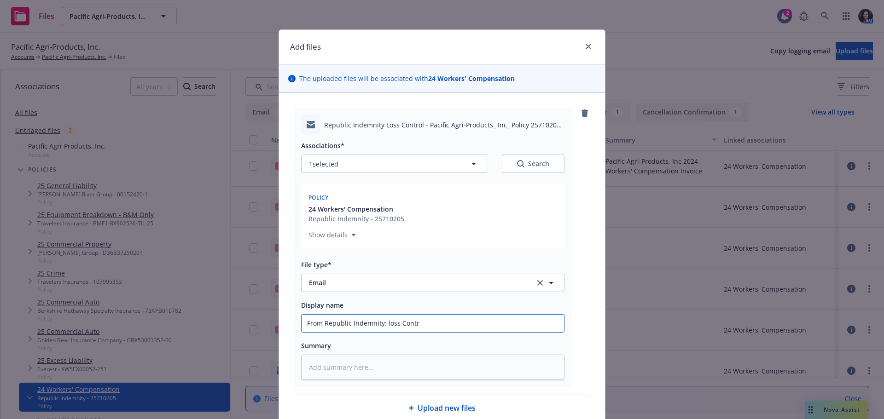
type textarea "x"
type input "From Republic Indemnity: loss Contri"
type textarea "x"
type input "From Republic Indemnity: loss Contril"
type textarea "x"
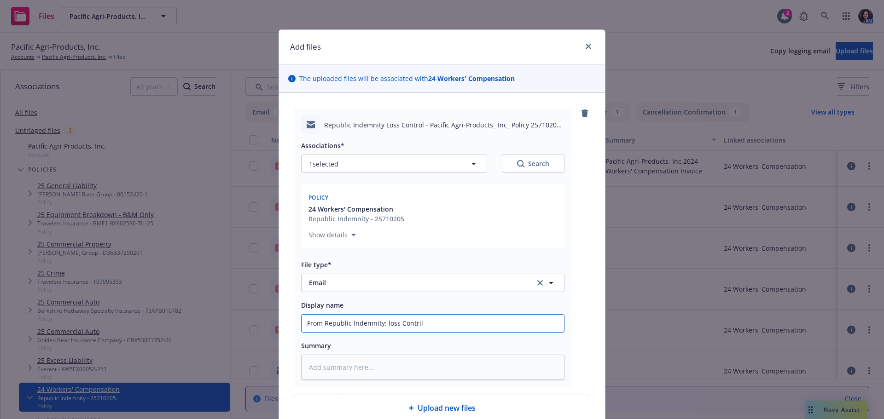
type input "From Republic Indemnity: loss Contril"
type textarea "x"
type input "From Republic Indemnity: loss Contril"
type textarea "x"
type input "From Republic Indemnity: loss Contri"
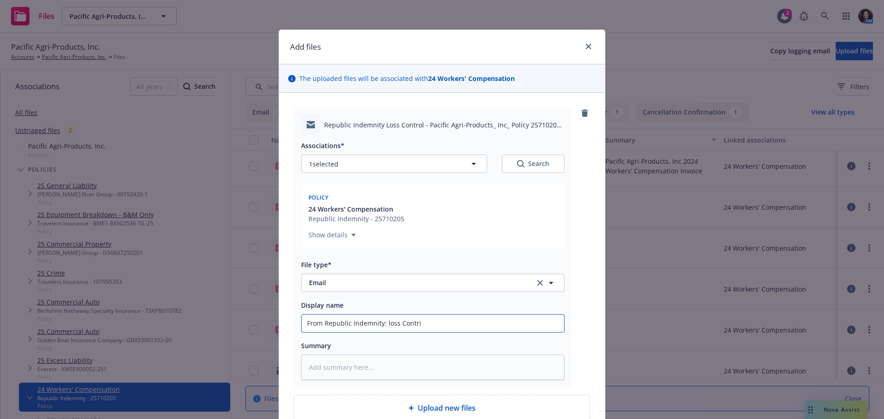
type textarea "x"
type input "From Republic Indemnity: loss Contr"
type textarea "x"
type input "From Republic Indemnity: loss Contri"
type textarea "x"
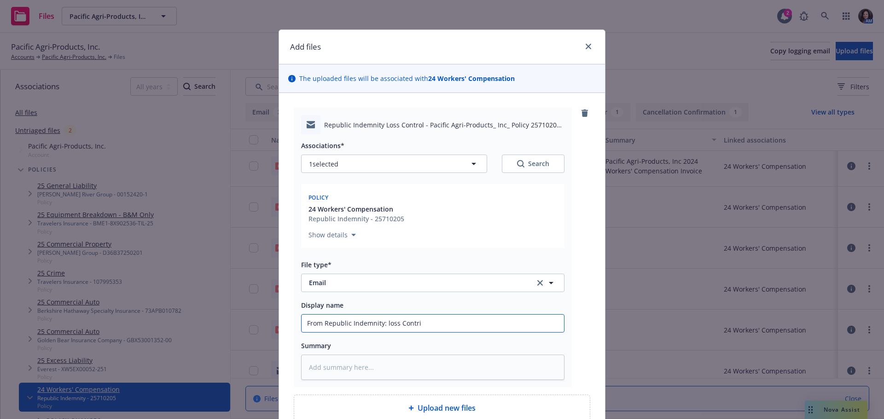
type input "From Republic Indemnity: loss Contril"
type textarea "x"
type input "From Republic Indemnity: loss Contril"
type textarea "x"
type input "From Republic Indemnity: loss Contril"
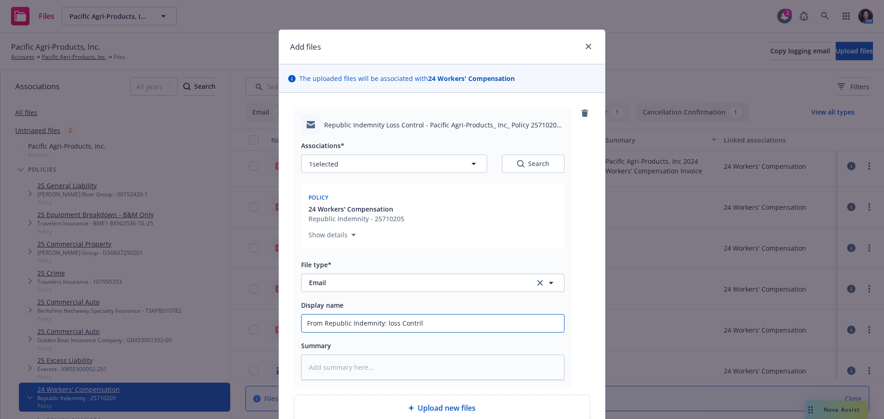
type textarea "x"
type input "From Republic Indemnity: loss Contri"
type textarea "x"
type input "From Republic Indemnity: loss Contr"
type textarea "x"
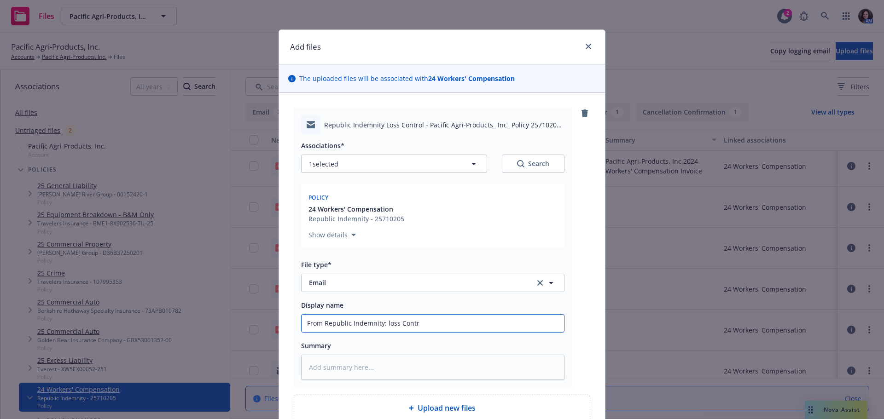
type input "From Republic Indemnity: loss Contro"
type textarea "x"
type input "From Republic Indemnity: loss Control"
type textarea "x"
type input "From Republic Indemnity: loss Control"
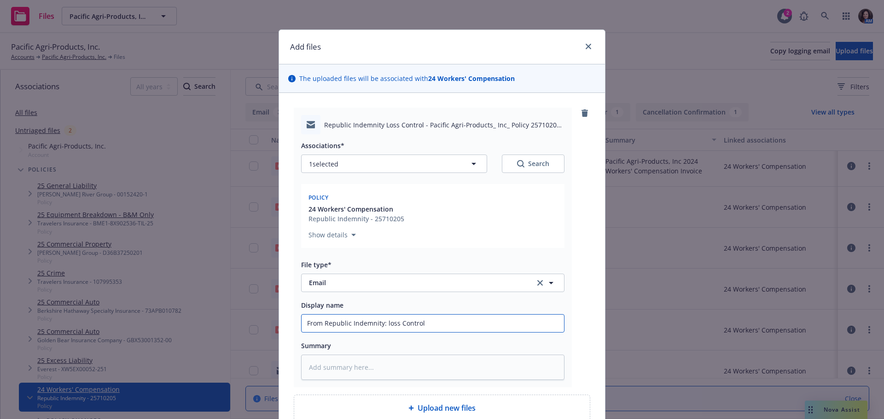
type textarea "x"
type input "From Republic Indemnity: loss Control r"
type textarea "x"
type input "From Republic Indemnity: loss Control re"
type textarea "x"
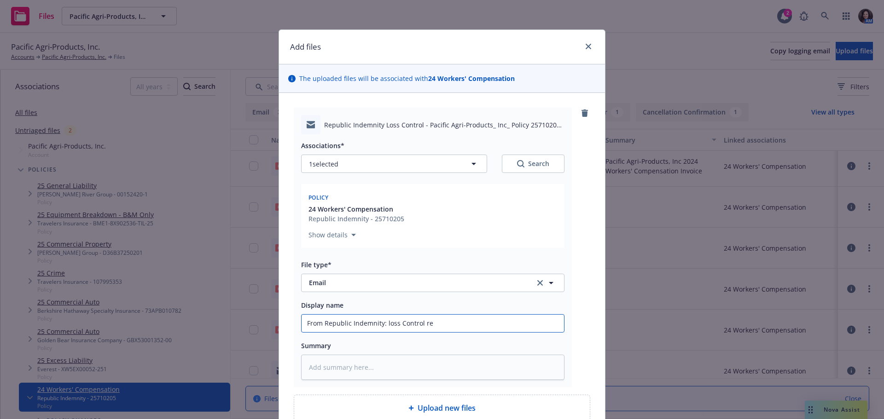
type input "From Republic Indemnity: loss Control rep"
type textarea "x"
type input "From Republic Indemnity: loss Control repo"
type textarea "x"
type input "From Republic Indemnity: loss Control repor"
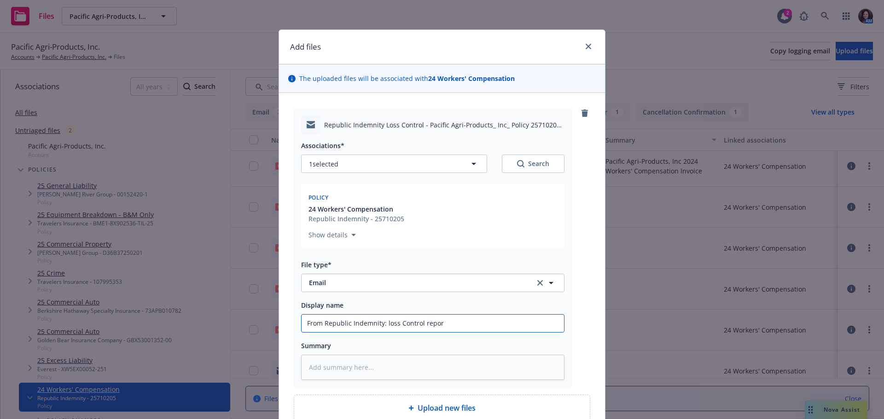
type textarea "x"
type input "From Republic Indemnity: loss Control report"
type textarea "x"
type input "From Republic Indemnity: loss Control report f"
type textarea "x"
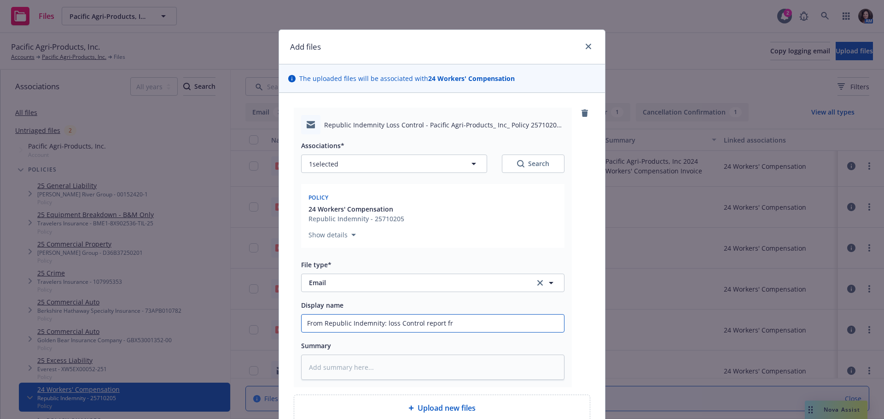
type input "From Republic Indemnity: loss Control report fro"
type textarea "x"
type input "From Republic Indemnity: loss Control report from"
type textarea "x"
type input "From Republic Indemnity: loss Control report from v"
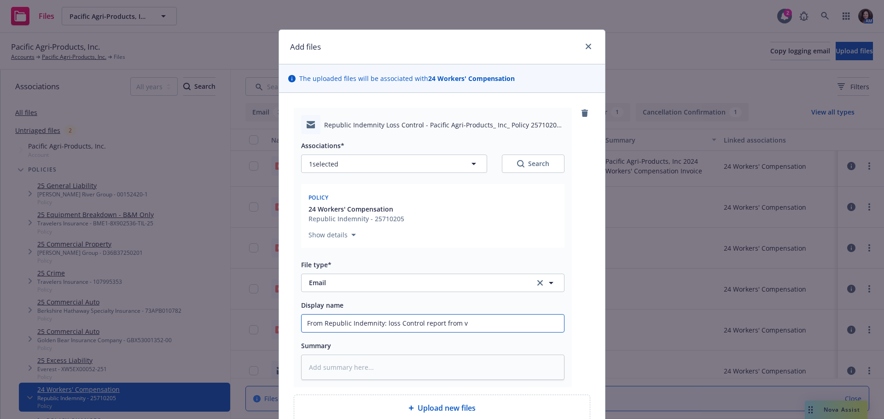
type textarea "x"
type input "From Republic Indemnity: loss Control report from vi"
type textarea "x"
type input "From Republic Indemnity: loss Control report from vii"
type textarea "x"
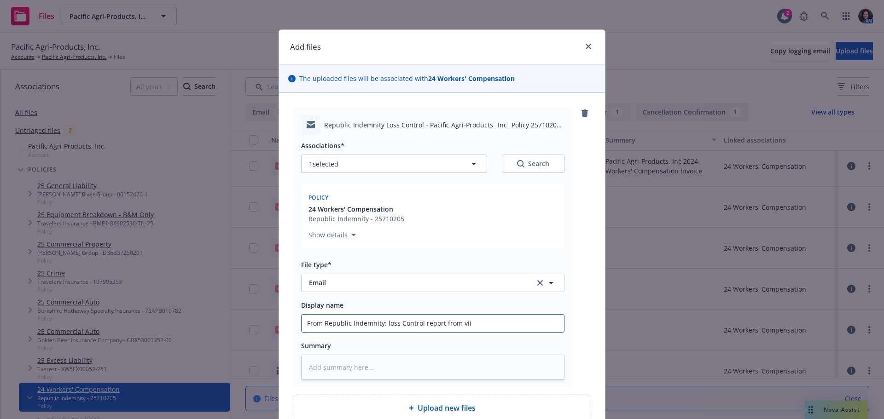
type input "From Republic Indemnity: loss Control report from vi"
type textarea "x"
type input "From Republic Indemnity: loss Control report from vis"
type textarea "x"
type input "From Republic Indemnity: loss Control report from visi"
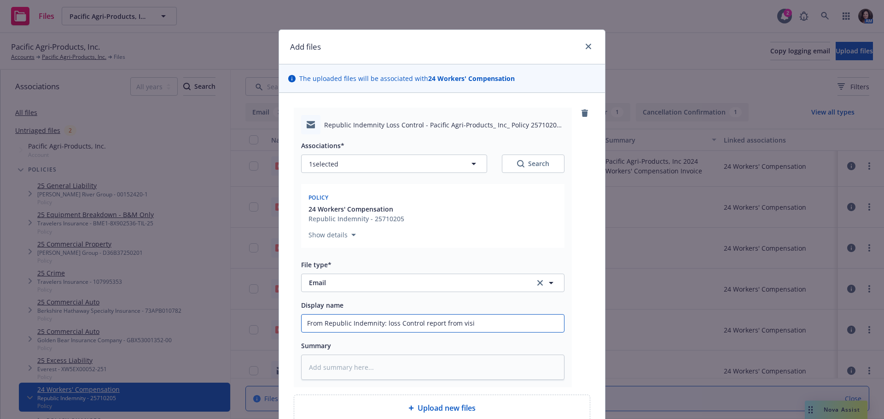
type textarea "x"
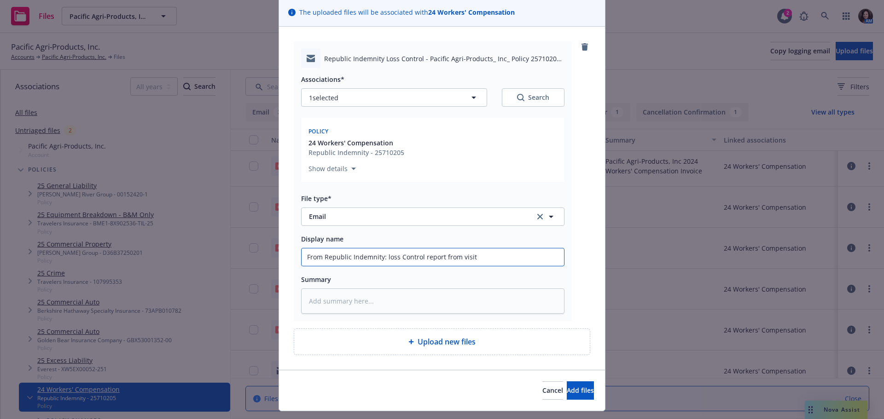
scroll to position [88, 0]
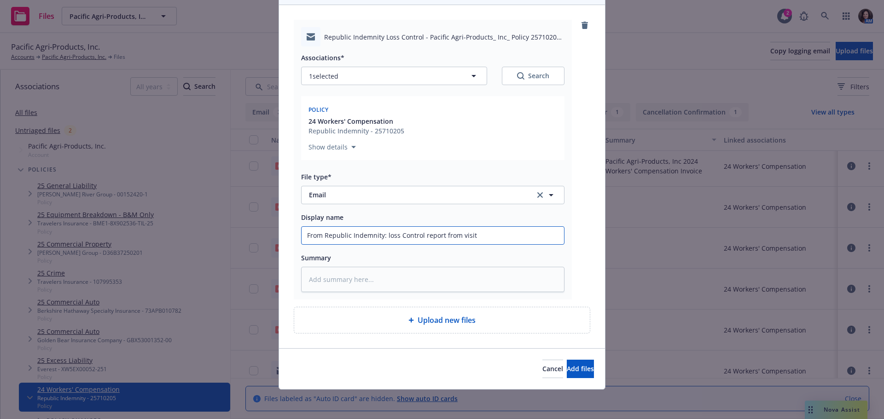
type input "From Republic Indemnity: loss Control report from visit"
type textarea "x"
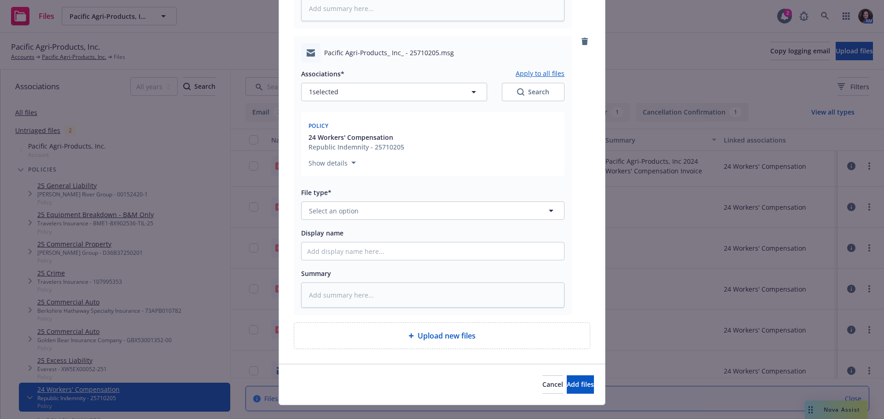
scroll to position [364, 0]
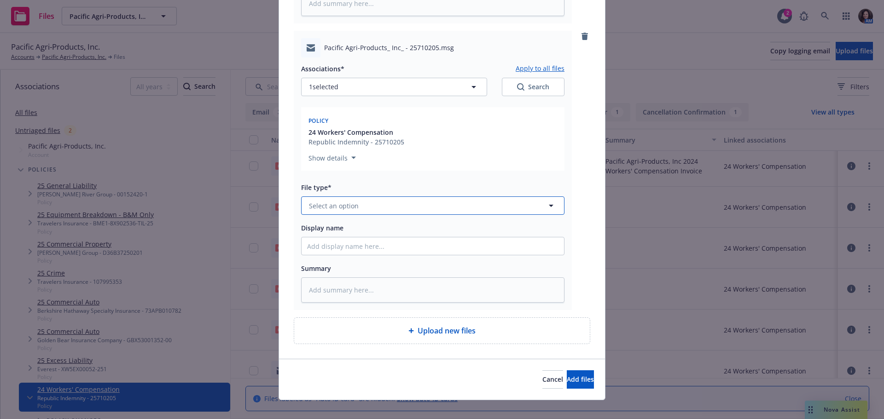
click at [343, 203] on span "Select an option" at bounding box center [334, 206] width 50 height 10
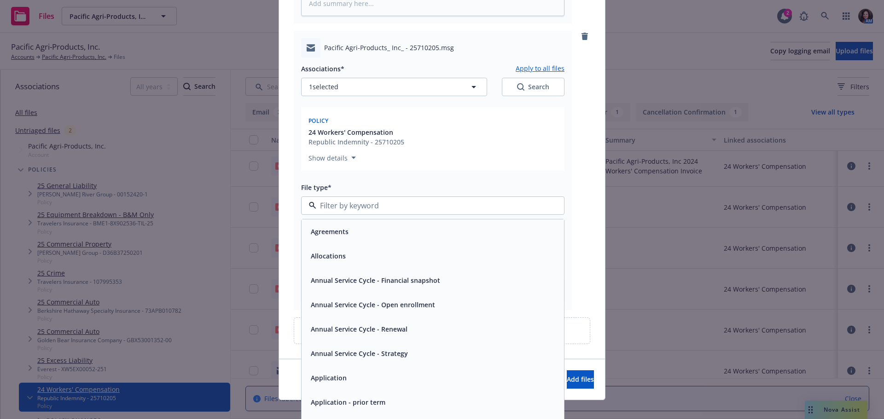
type input "e"
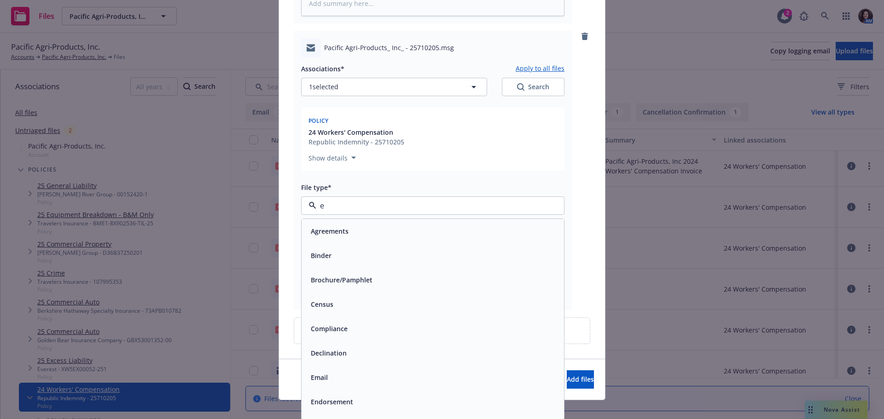
click at [333, 375] on div "Email" at bounding box center [432, 377] width 251 height 13
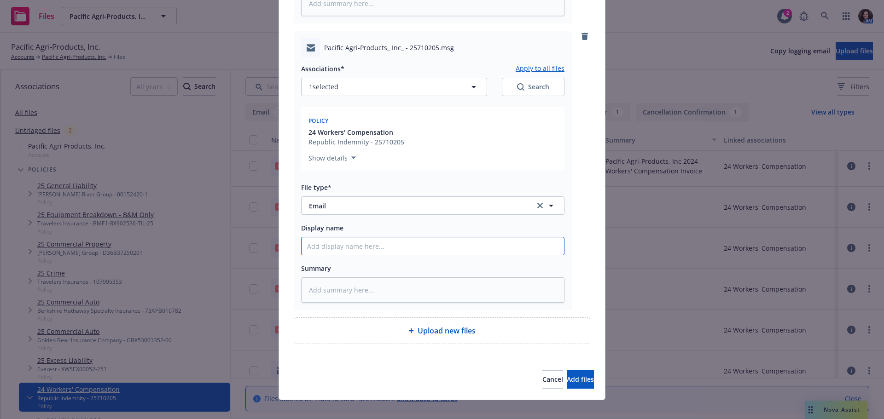
click at [372, 246] on input "Display name" at bounding box center [432, 245] width 262 height 17
type textarea "x"
type input "F"
type textarea "x"
type input "Fr"
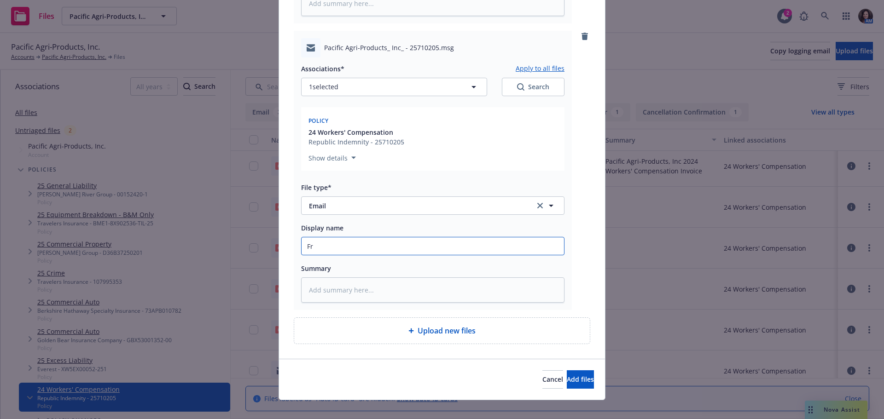
type textarea "x"
type input "Fro"
type textarea "x"
type input "From"
type textarea "x"
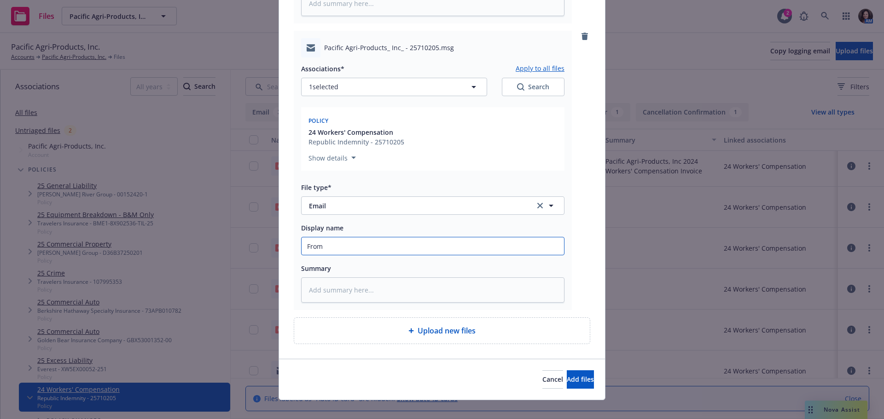
type input "From"
type textarea "x"
type input "From U"
type textarea "x"
type input "From UW"
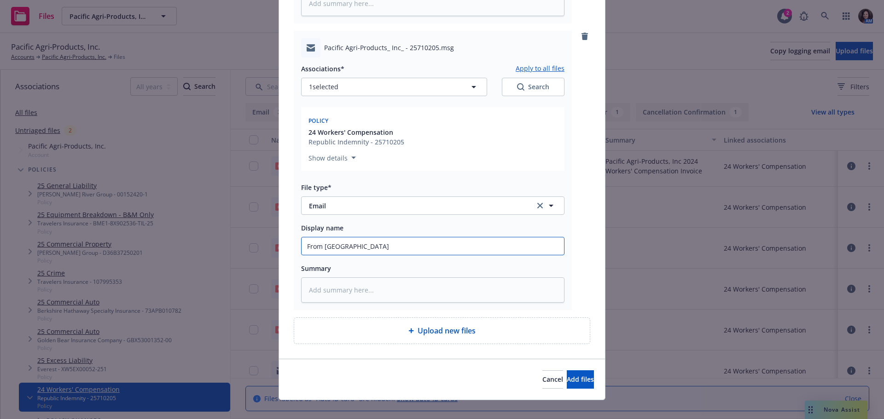
type textarea "x"
type input "From UW:"
type textarea "x"
type input "From UW:"
type textarea "x"
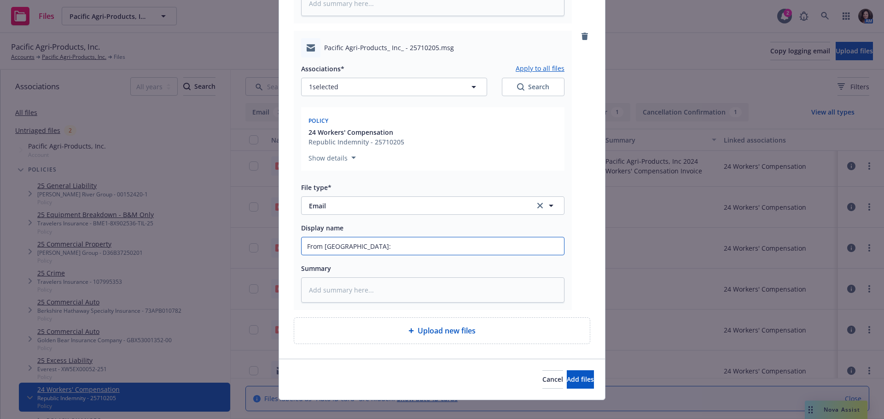
type input "From UW: a"
type textarea "x"
type input "From UW: as"
type textarea "x"
type input "From UW: ask"
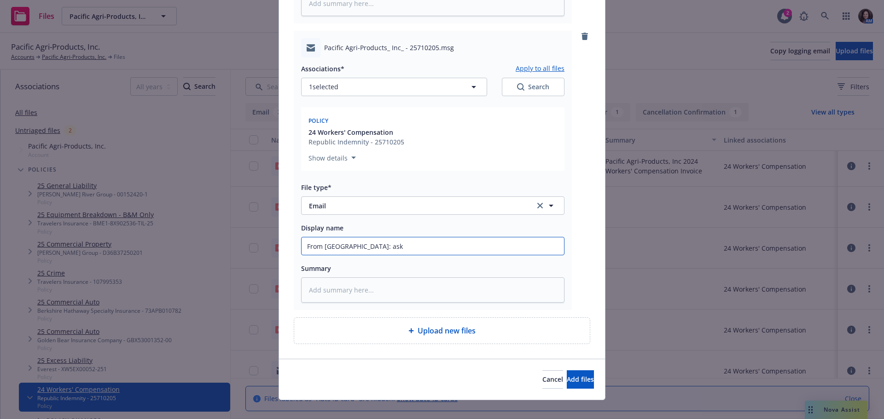
type textarea "x"
type input "From UW: aski"
type textarea "x"
type input "From UW: askin"
type textarea "x"
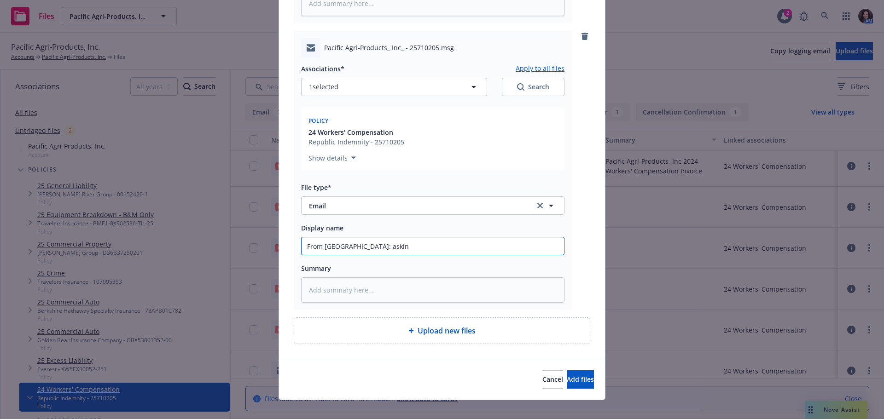
type input "From UW: asking"
type textarea "x"
type input "From UW: asking"
type textarea "x"
type input "From UW: asking i"
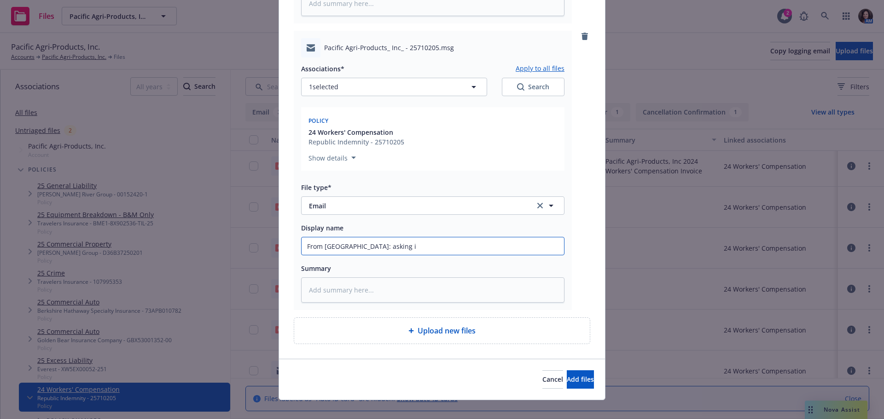
type textarea "x"
type input "From UW: asking if"
type textarea "x"
type input "From UW: asking i"
type textarea "x"
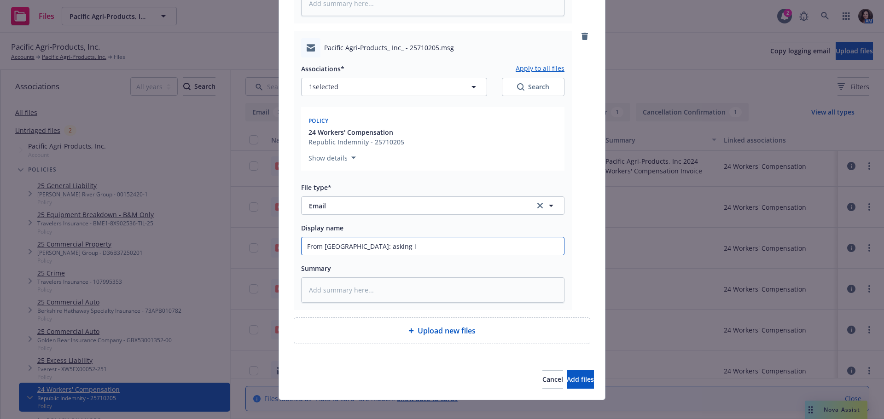
type input "From UW: asking"
type textarea "x"
type input "From UW: asking t"
type textarea "x"
type input "From UW: asking to"
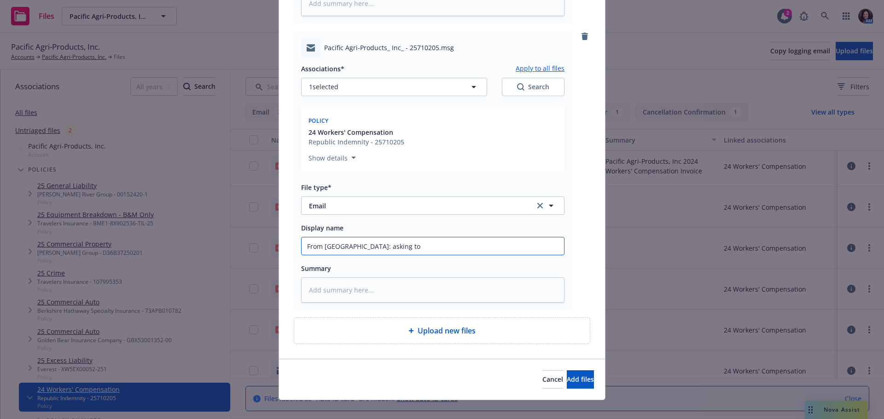
type textarea "x"
type input "From UW: asking to"
type textarea "x"
type input "From UW: asking to s"
type textarea "x"
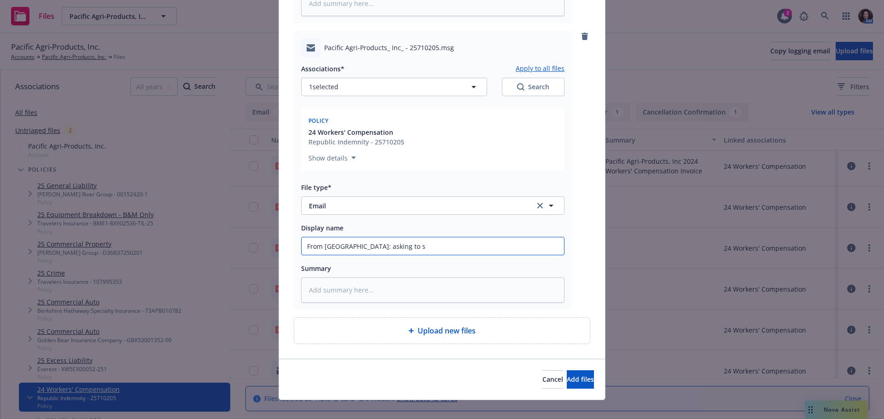
type input "From UW: asking to se"
type textarea "x"
type input "From UW: asking to set"
type textarea "x"
type input "From UW: asking to set"
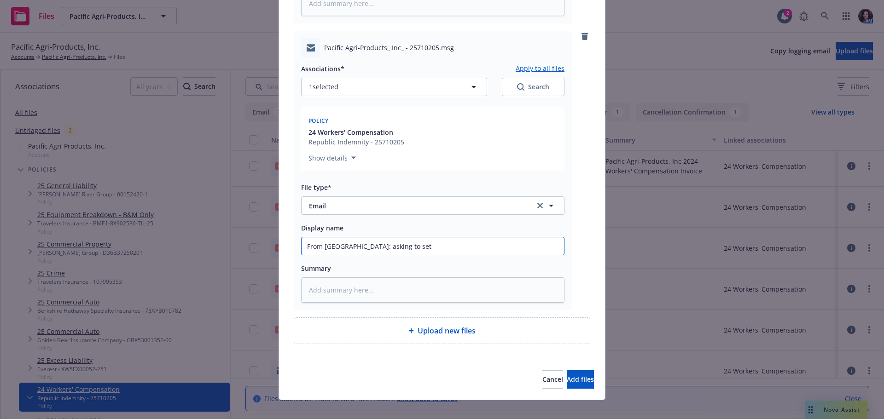
type textarea "x"
type input "From UW: asking to set u"
type textarea "x"
type input "From UW: asking to set up"
type textarea "x"
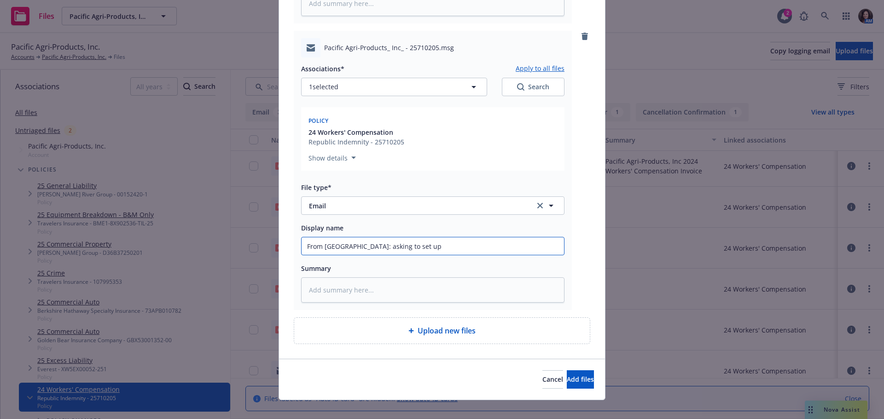
type input "From UW: asking to set up"
type textarea "x"
click at [567, 385] on button "Add files" at bounding box center [580, 379] width 27 height 18
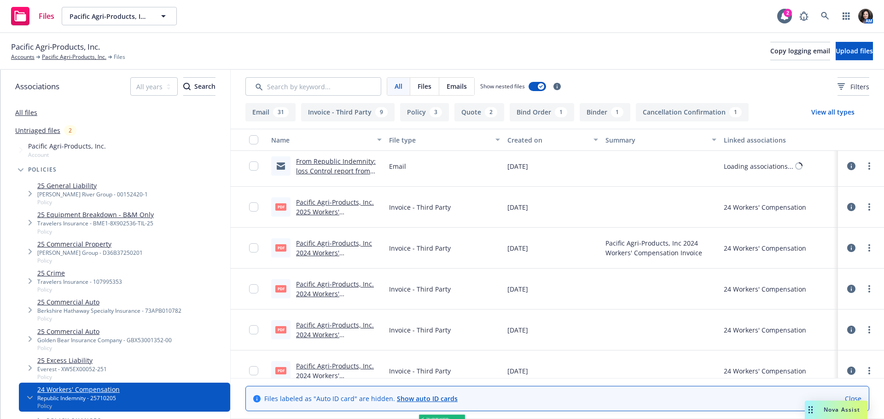
scroll to position [128, 0]
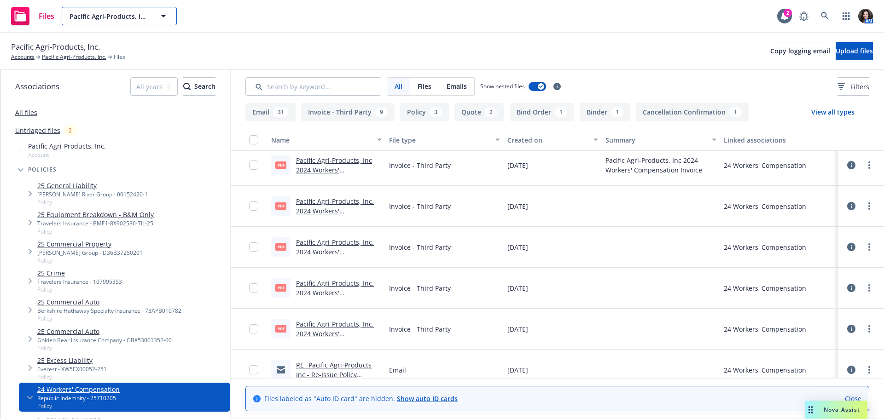
click at [108, 17] on span "Pacific Agri-Products, Inc." at bounding box center [109, 17] width 80 height 10
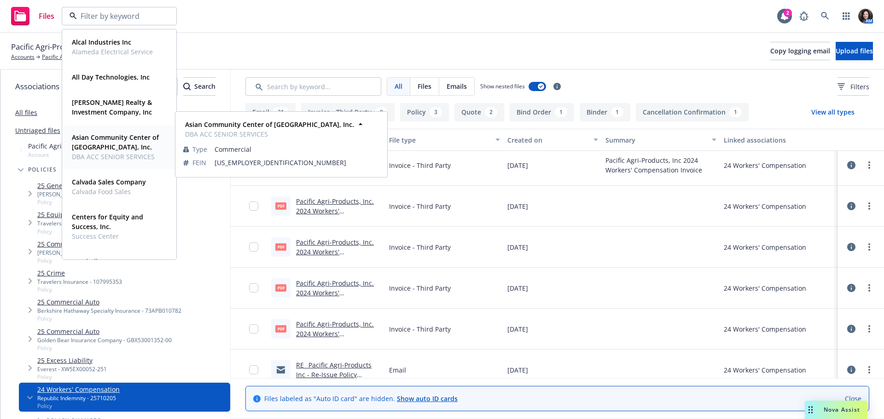
click at [122, 142] on span "Asian Community Center of Sacramento Valley, Inc." at bounding box center [118, 142] width 93 height 19
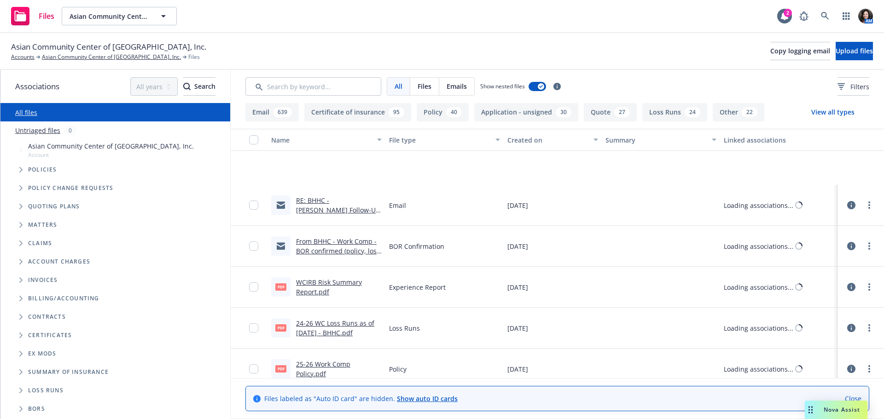
scroll to position [251, 0]
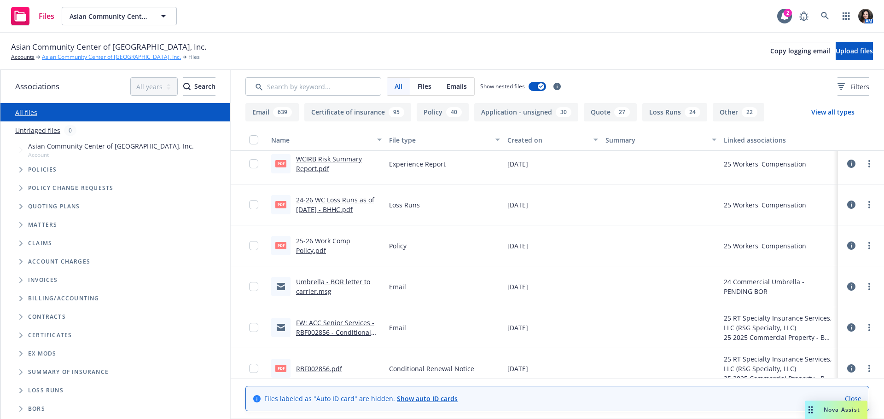
click at [58, 57] on link "Asian Community Center of Sacramento Valley, Inc." at bounding box center [111, 57] width 139 height 8
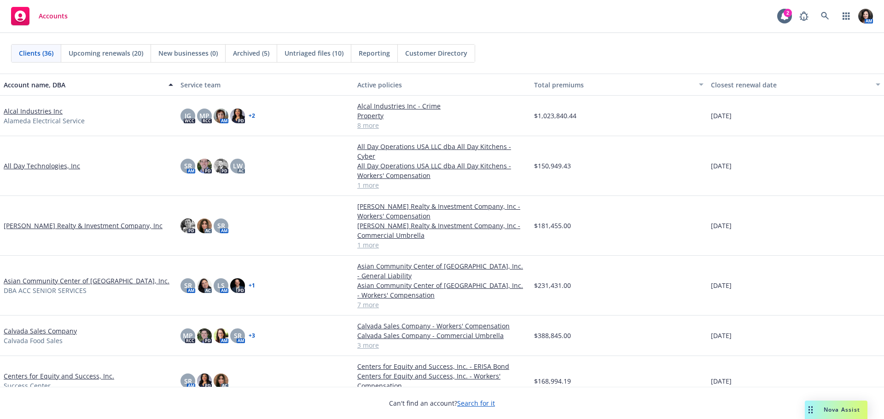
click at [32, 276] on link "Asian Community Center of [GEOGRAPHIC_DATA], Inc." at bounding box center [87, 281] width 166 height 10
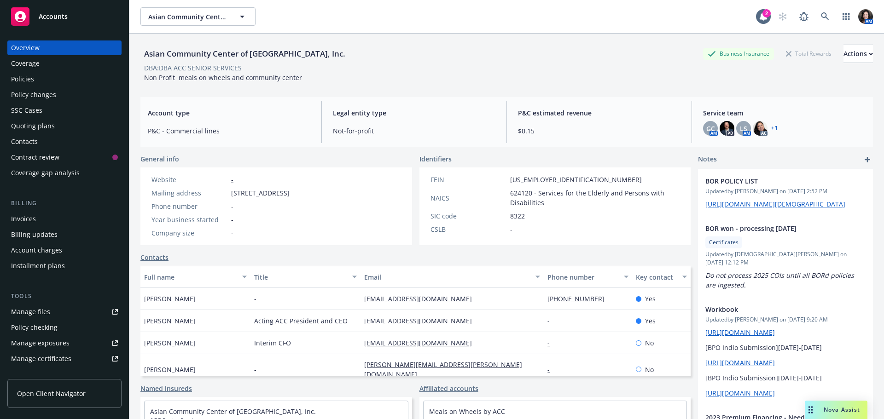
click at [16, 75] on div "Policies" at bounding box center [22, 79] width 23 height 15
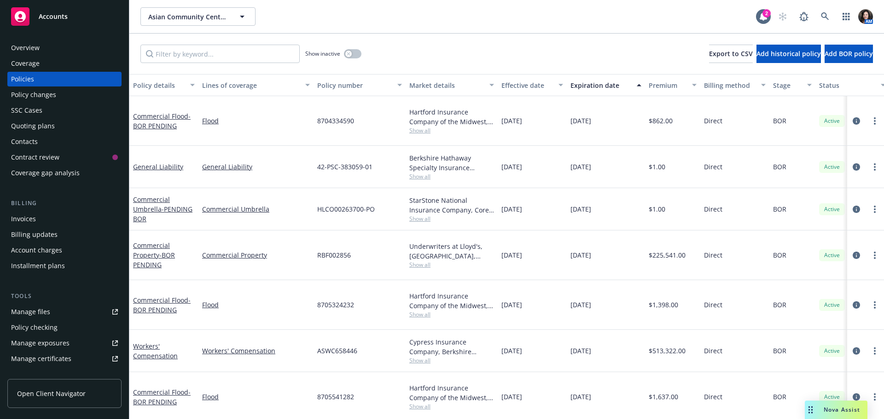
click at [422, 173] on span "Show all" at bounding box center [451, 177] width 85 height 8
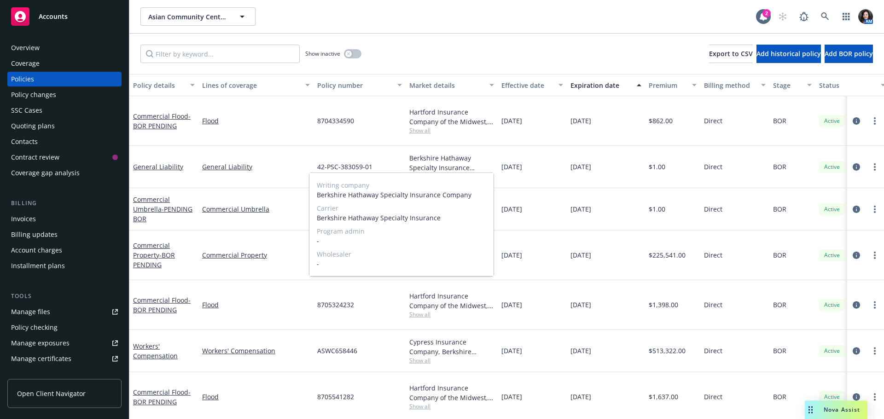
click at [422, 173] on span "Show all" at bounding box center [451, 177] width 85 height 8
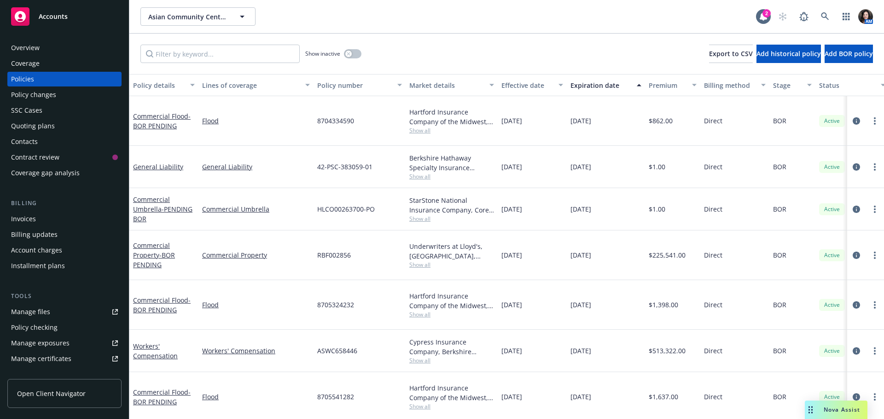
click at [425, 215] on span "Show all" at bounding box center [451, 219] width 85 height 8
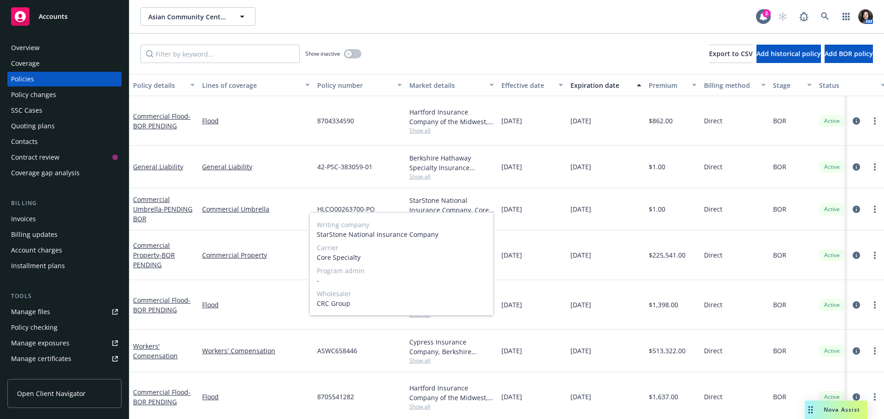
click at [425, 215] on span "Show all" at bounding box center [451, 219] width 85 height 8
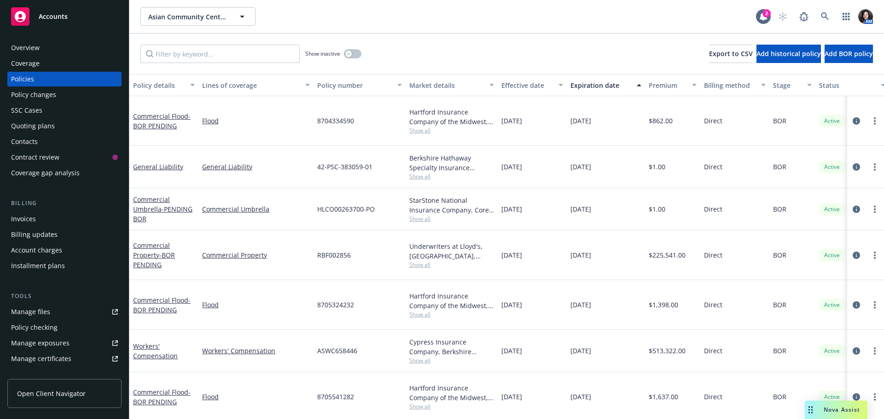
click at [427, 127] on span "Show all" at bounding box center [451, 131] width 85 height 8
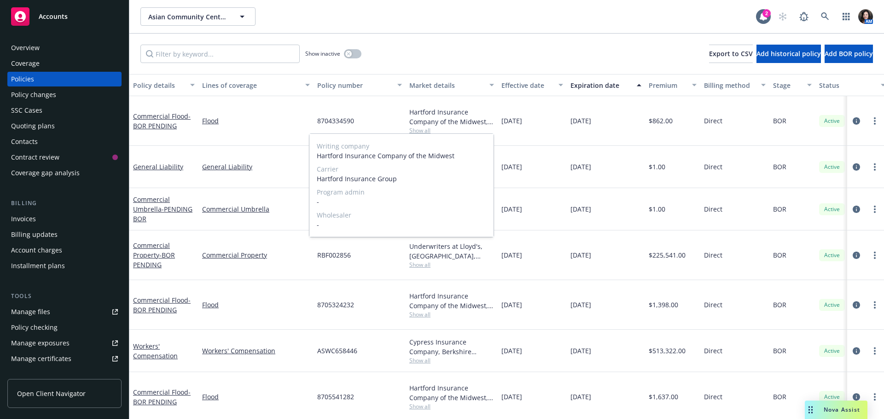
click at [427, 127] on span "Show all" at bounding box center [451, 131] width 85 height 8
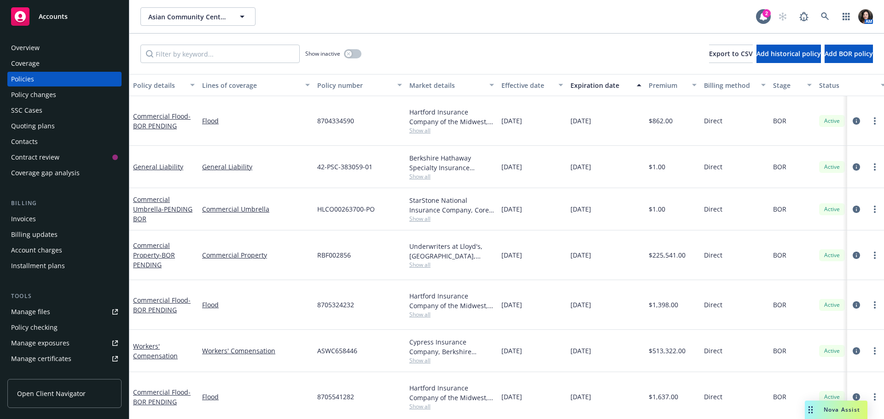
click at [421, 173] on span "Show all" at bounding box center [451, 177] width 85 height 8
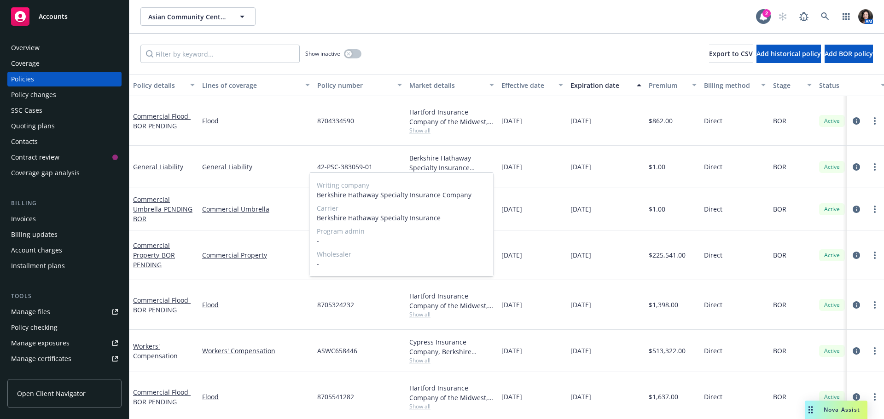
click at [421, 173] on span "Show all" at bounding box center [451, 177] width 85 height 8
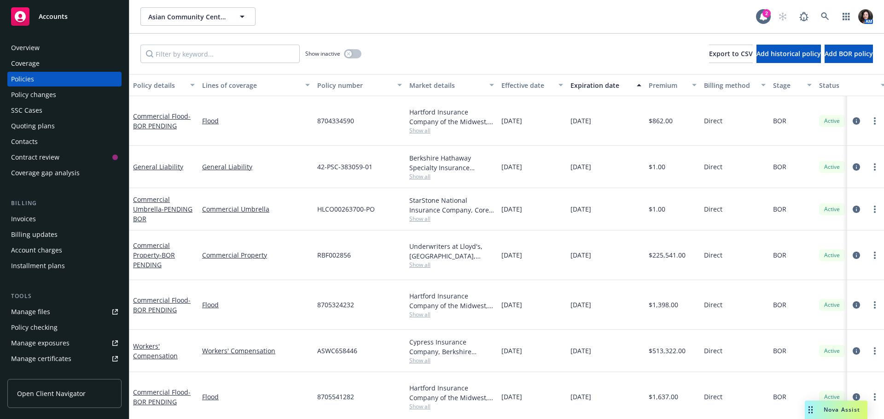
click at [417, 215] on span "Show all" at bounding box center [451, 219] width 85 height 8
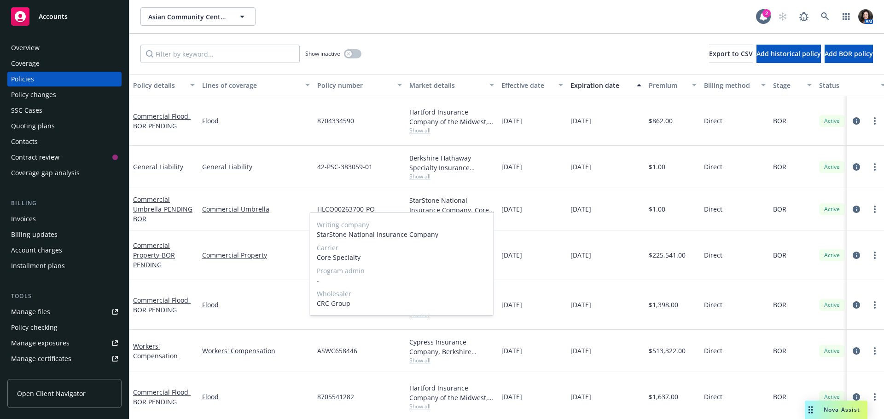
click at [417, 215] on span "Show all" at bounding box center [451, 219] width 85 height 8
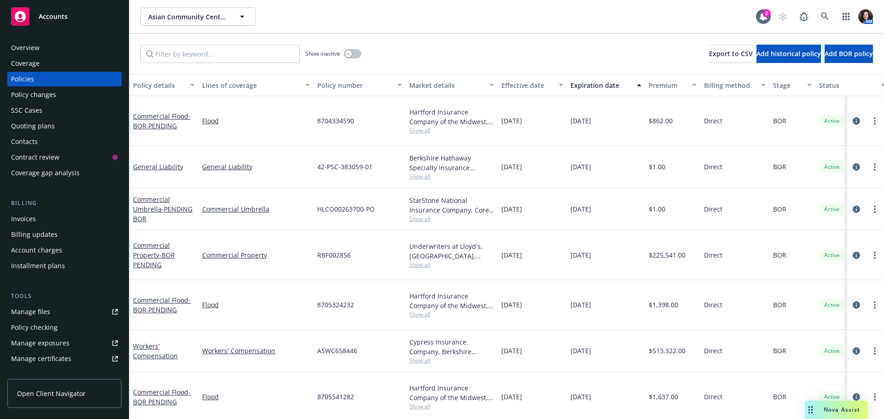
click at [422, 261] on span "Show all" at bounding box center [451, 265] width 85 height 8
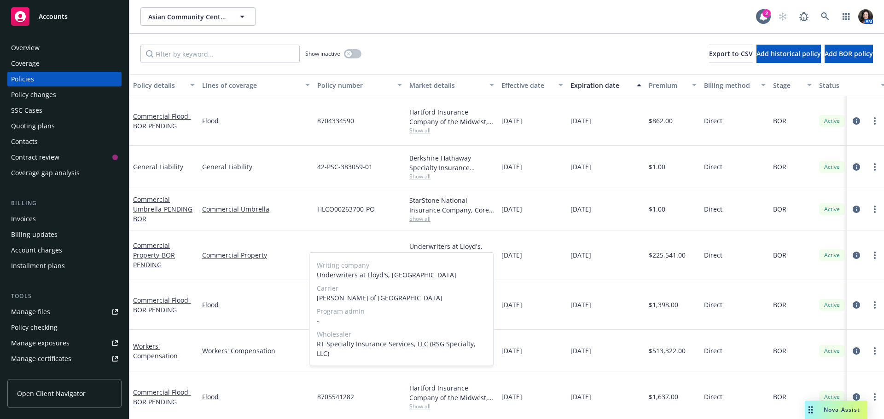
click at [422, 261] on span "Show all" at bounding box center [451, 265] width 85 height 8
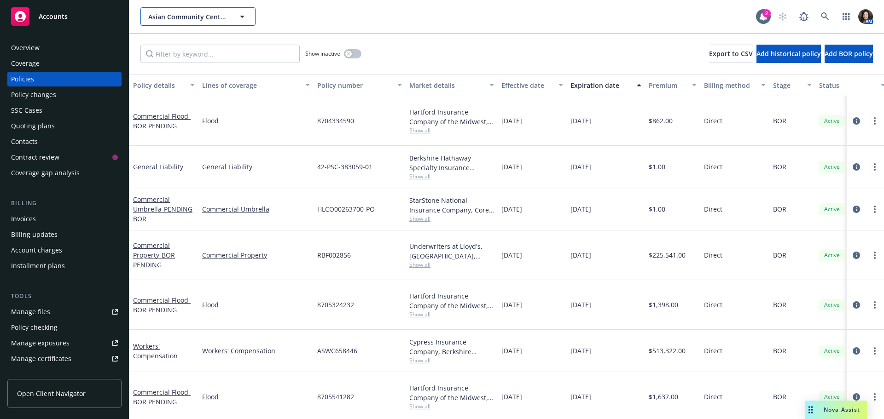
click at [172, 12] on span "Asian Community Center of [GEOGRAPHIC_DATA], Inc." at bounding box center [188, 17] width 80 height 10
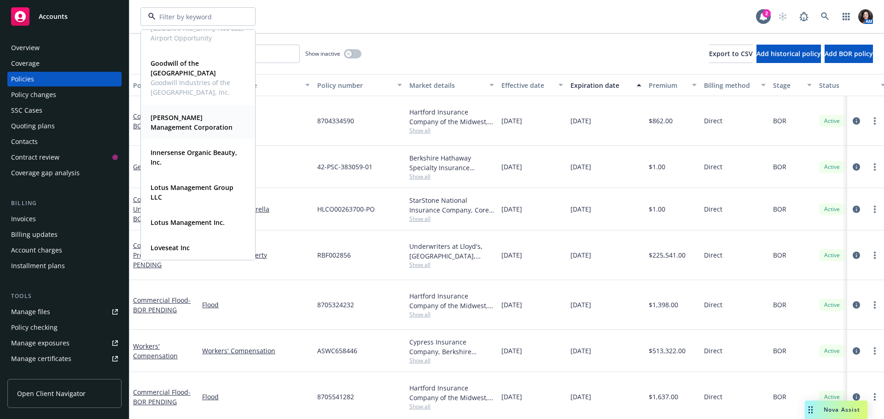
scroll to position [552, 0]
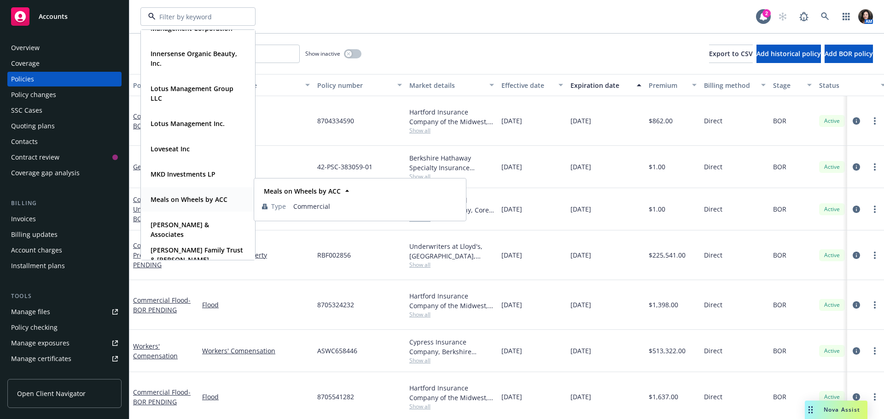
click at [197, 203] on strong "Meals on Wheels by ACC" at bounding box center [188, 199] width 77 height 9
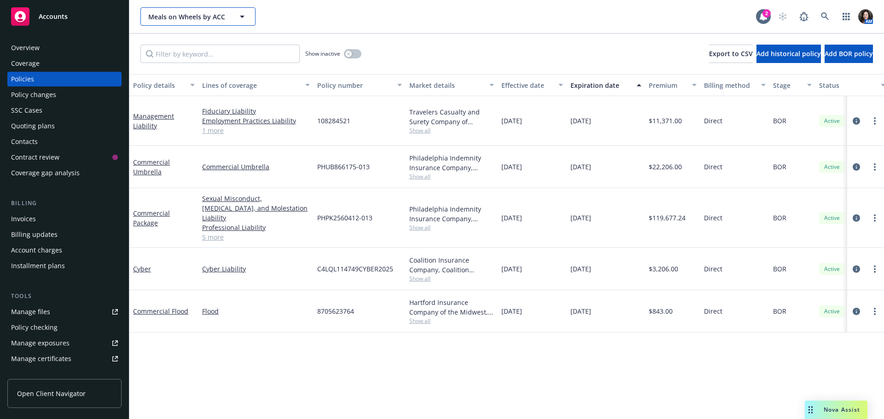
click at [186, 18] on span "Meals on Wheels by ACC" at bounding box center [188, 17] width 80 height 10
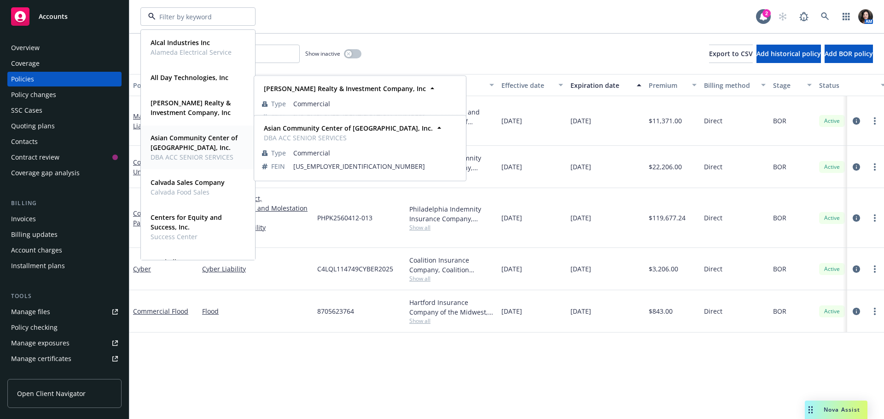
click at [172, 137] on strong "Asian Community Center of [GEOGRAPHIC_DATA], Inc." at bounding box center [193, 142] width 87 height 18
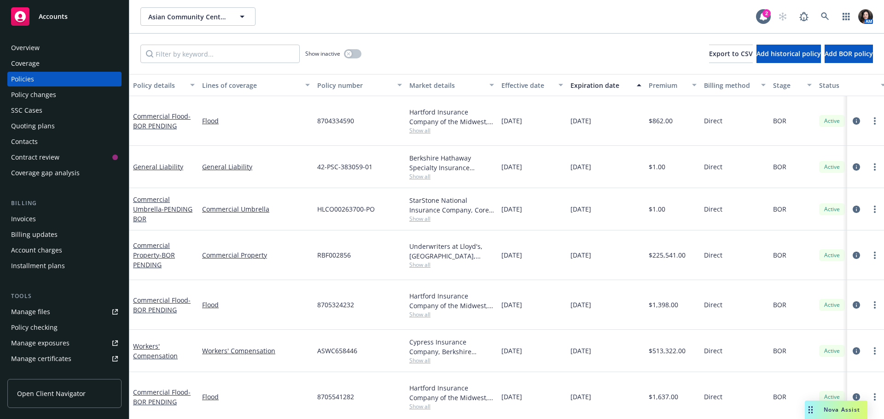
click at [41, 49] on div "Overview" at bounding box center [64, 48] width 107 height 15
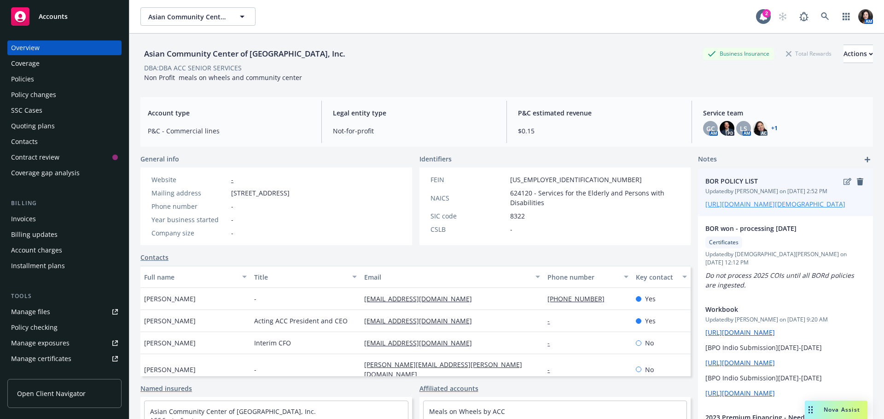
click at [747, 208] on link "[URL][DOMAIN_NAME][DEMOGRAPHIC_DATA]" at bounding box center [775, 204] width 140 height 9
click at [63, 81] on div "Policies" at bounding box center [64, 79] width 107 height 15
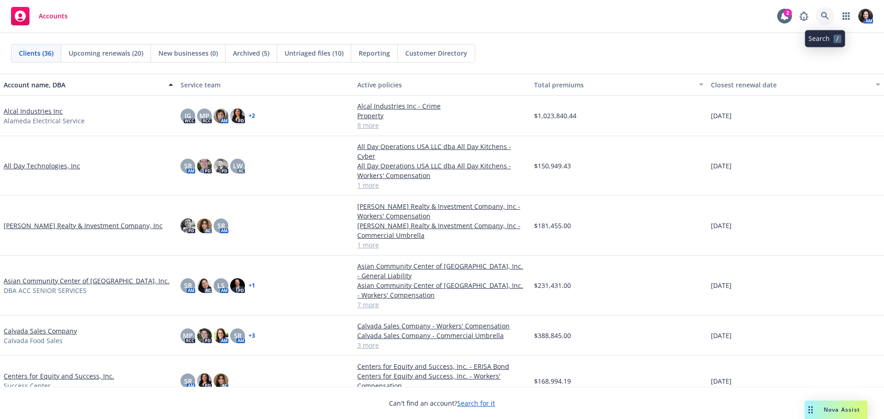
click at [827, 18] on icon at bounding box center [825, 16] width 8 height 8
drag, startPoint x: 179, startPoint y: 31, endPoint x: 394, endPoint y: 0, distance: 217.6
click at [845, 21] on link "button" at bounding box center [846, 16] width 18 height 18
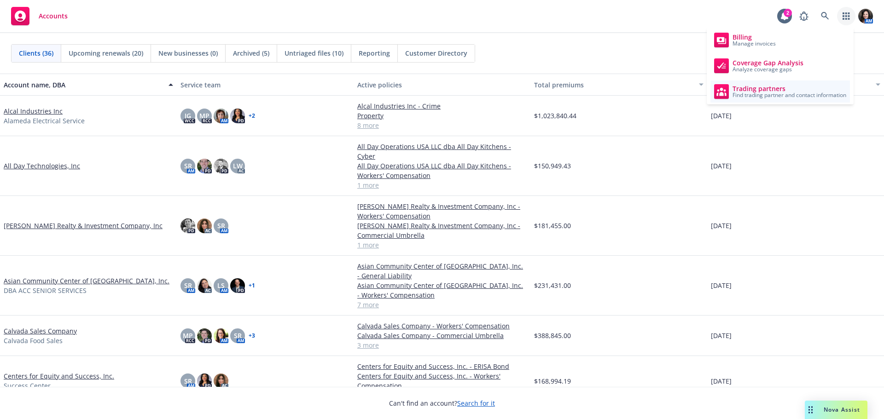
click at [791, 91] on span "Trading partners" at bounding box center [789, 88] width 114 height 7
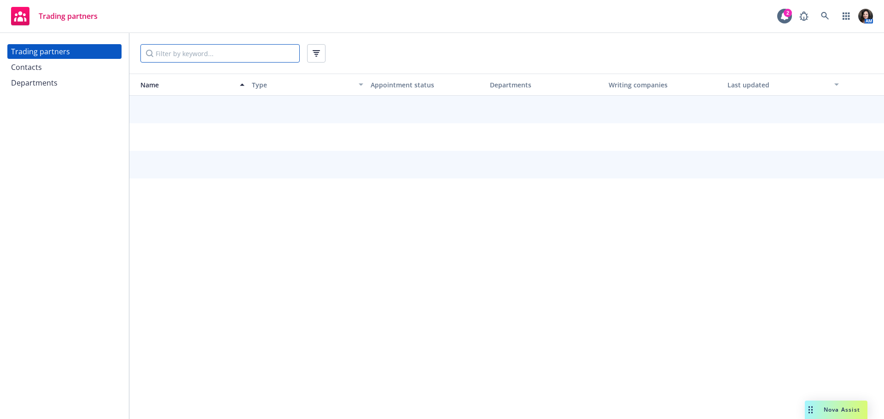
click at [240, 57] on input "Filter by keyword..." at bounding box center [219, 53] width 159 height 18
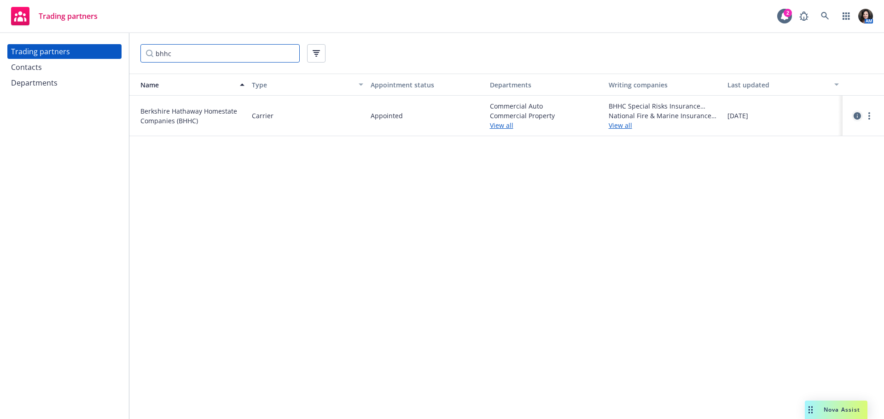
type input "bhhc"
click at [856, 115] on icon "circleInformation" at bounding box center [856, 115] width 7 height 7
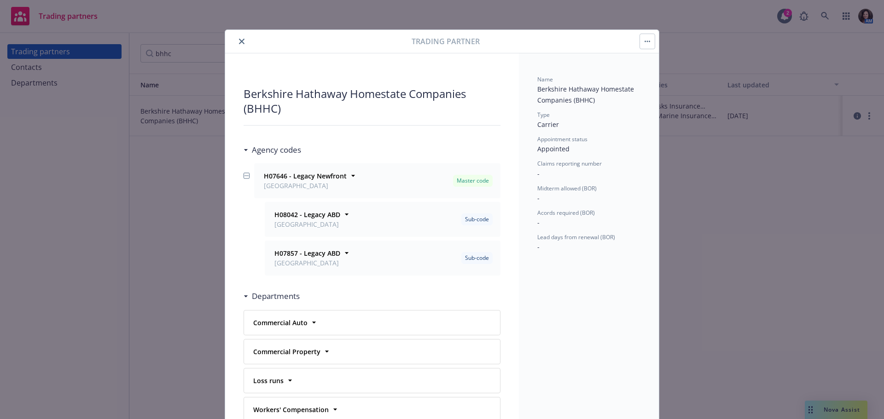
click at [640, 44] on button "button" at bounding box center [647, 41] width 15 height 15
click at [648, 71] on link "View contacts" at bounding box center [680, 67] width 86 height 18
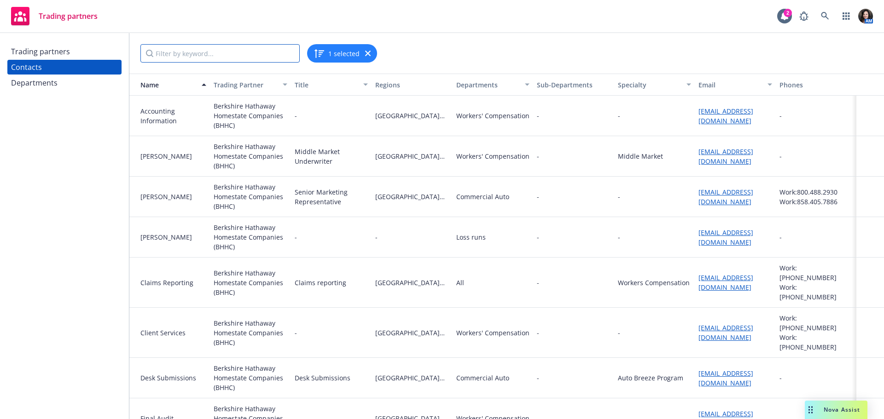
drag, startPoint x: 243, startPoint y: 58, endPoint x: 524, endPoint y: 165, distance: 300.7
click at [524, 165] on div "1 selected Name Trading Partner Title Regions Departments Sub-Departments Speci…" at bounding box center [506, 226] width 754 height 386
